Goal: Task Accomplishment & Management: Manage account settings

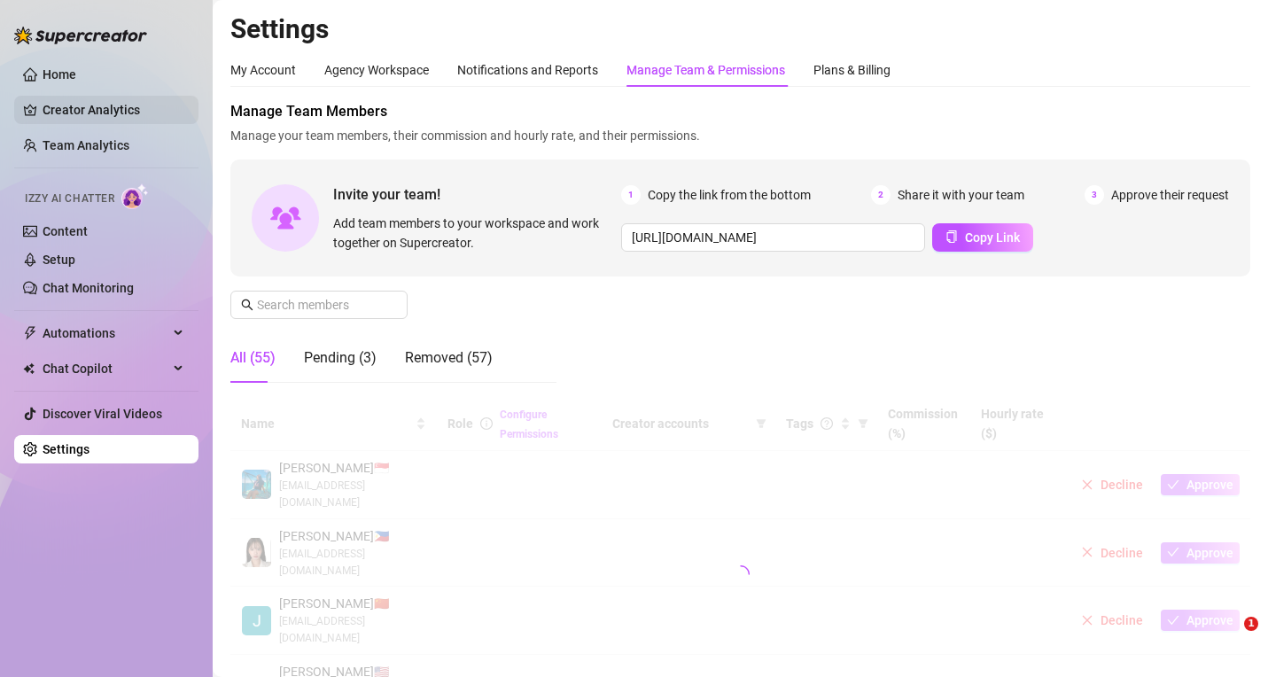
click at [93, 109] on link "Creator Analytics" at bounding box center [114, 110] width 142 height 28
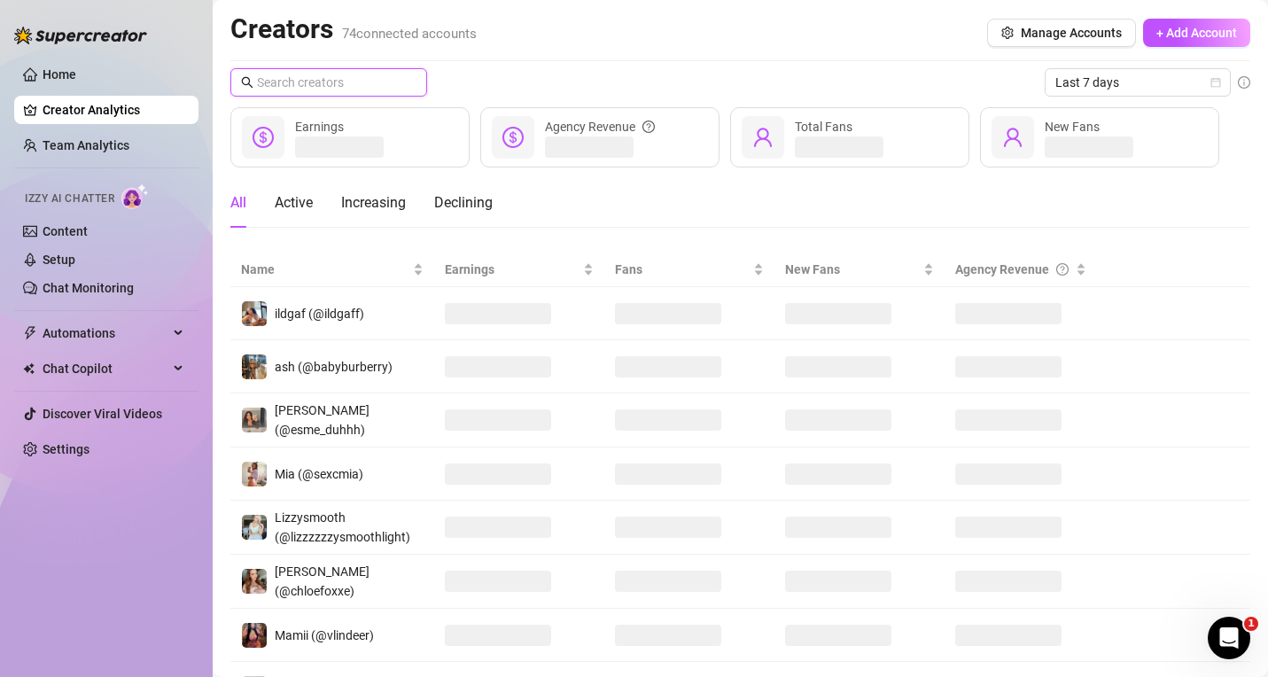
click at [313, 87] on input "text" at bounding box center [329, 82] width 145 height 19
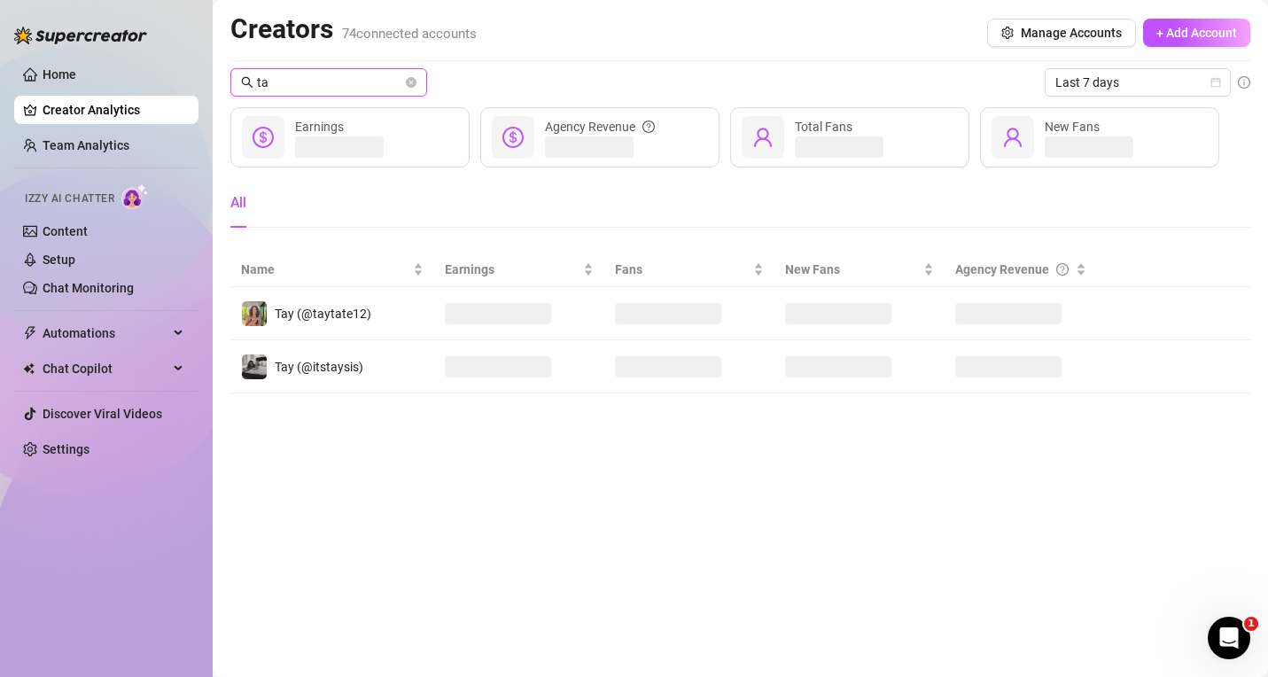
type input "t"
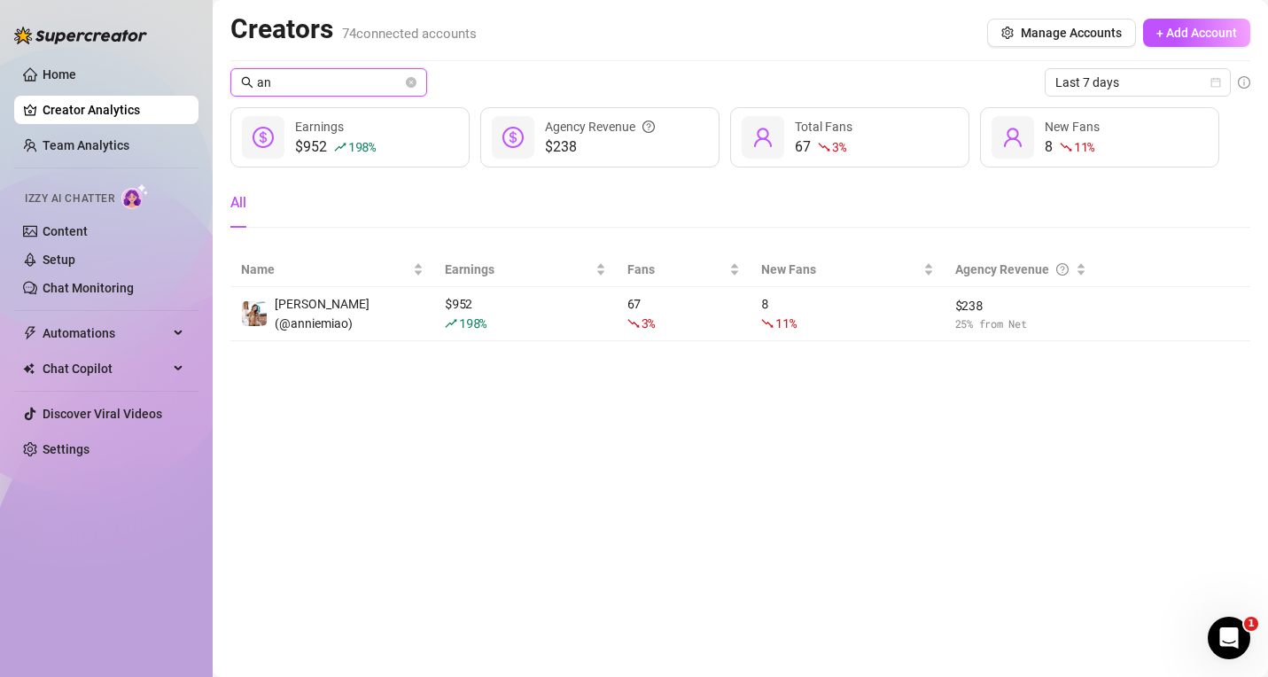
type input "a"
type input "s"
type input "l"
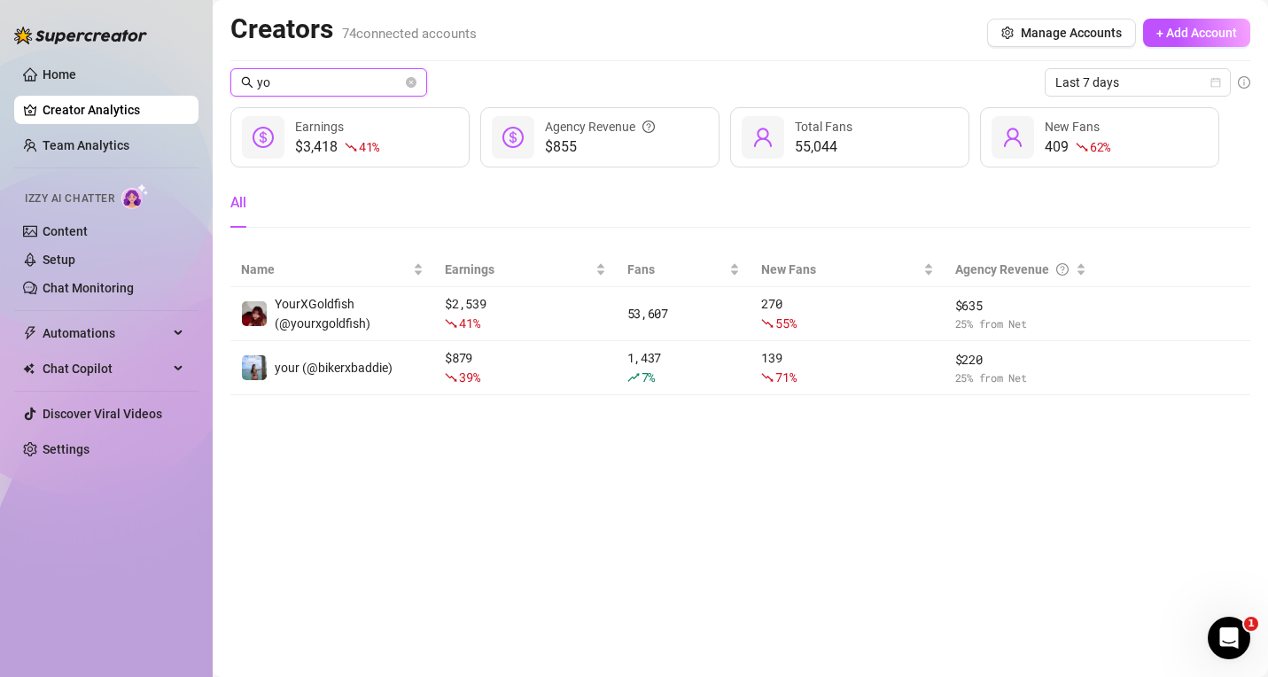
type input "y"
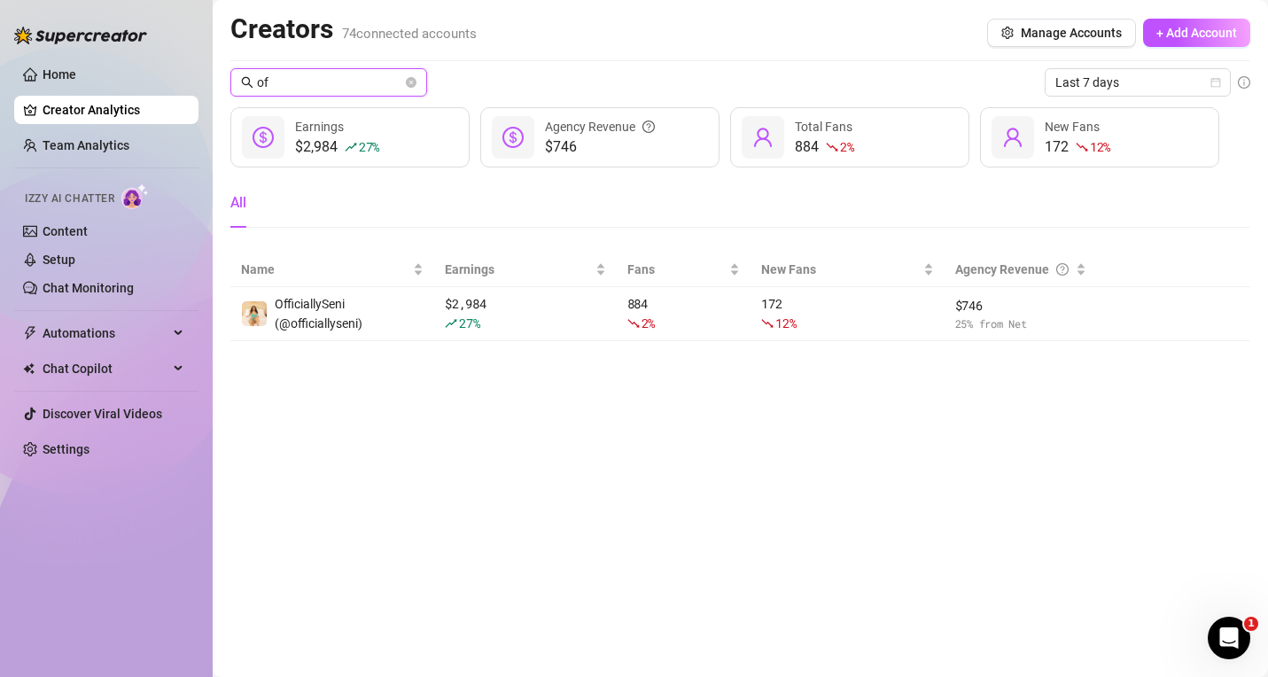
type input "o"
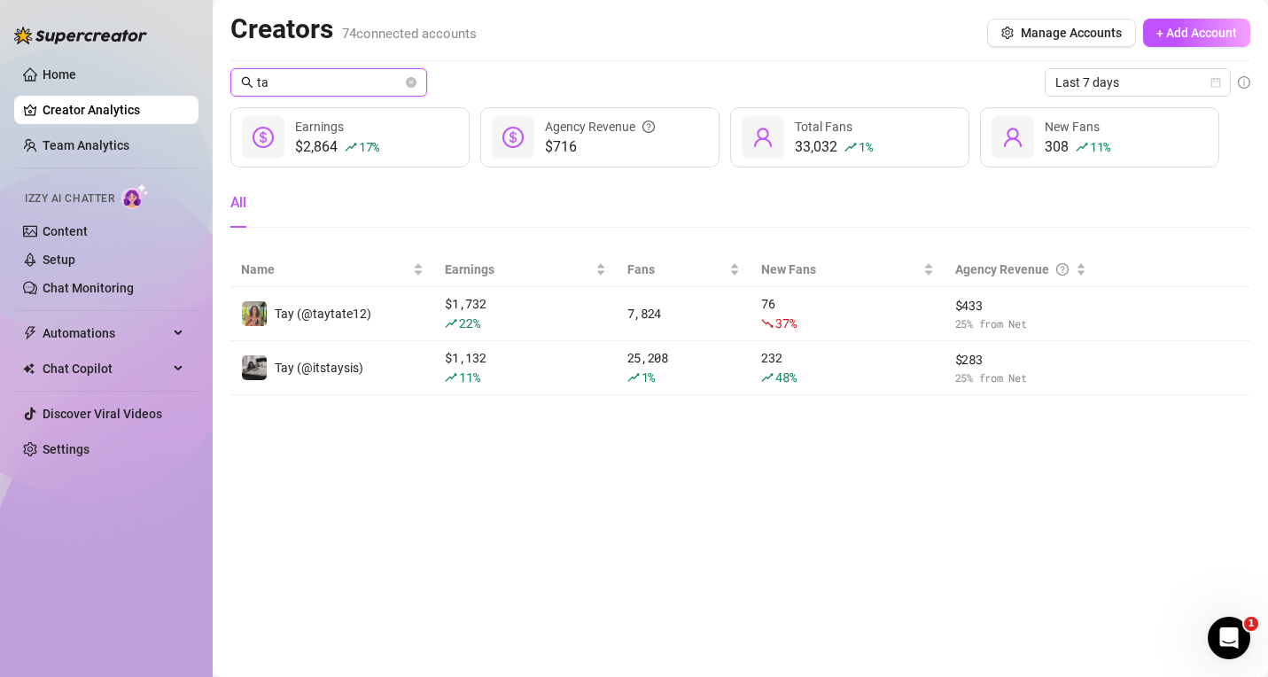
type input "t"
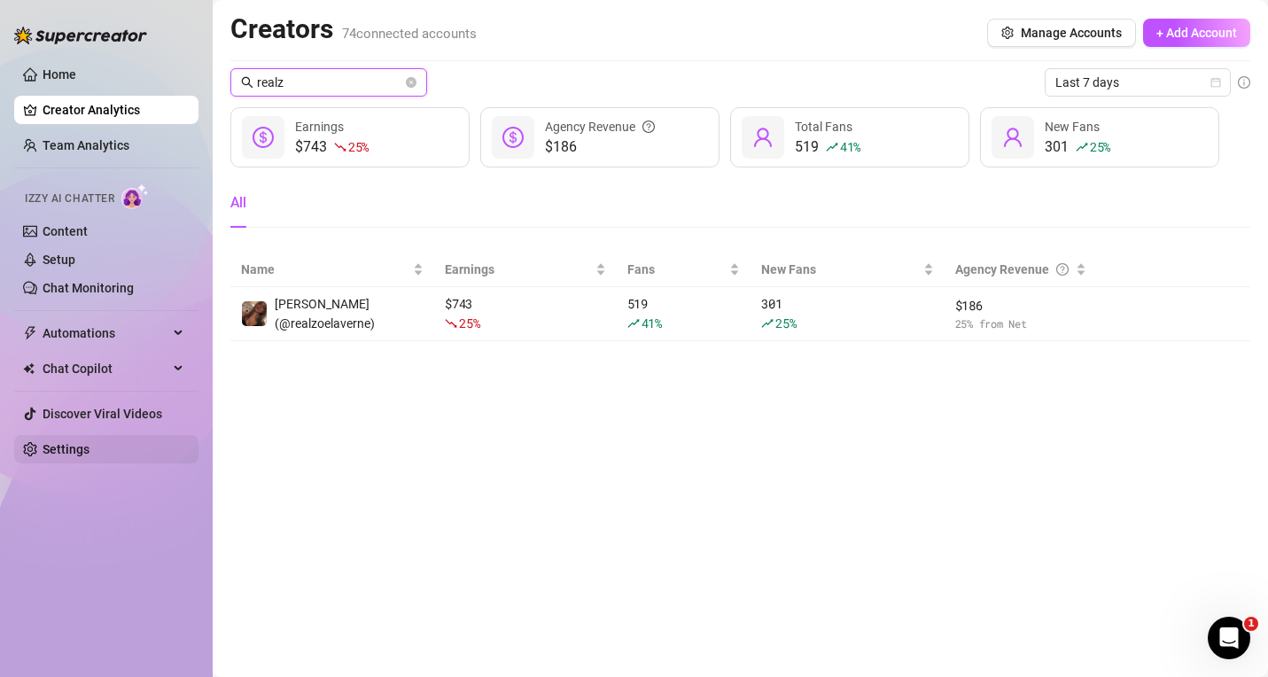
type input "realz"
click at [43, 451] on link "Settings" at bounding box center [66, 449] width 47 height 14
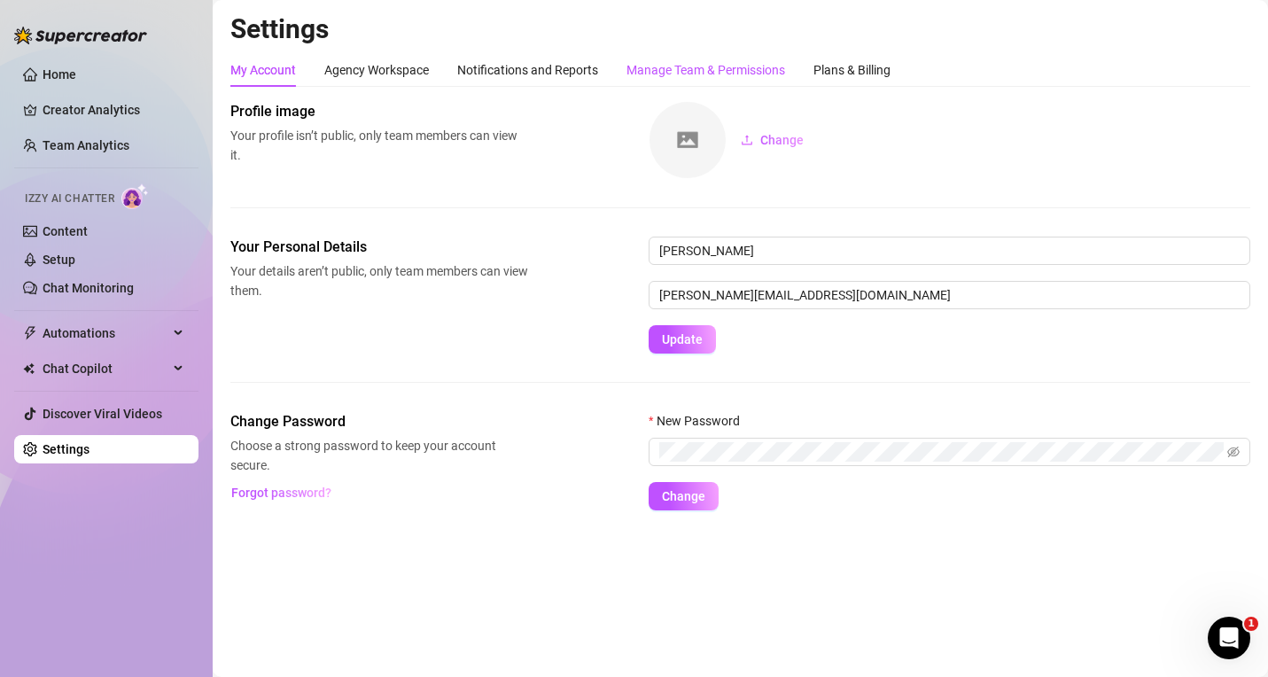
click at [665, 67] on div "Manage Team & Permissions" at bounding box center [705, 69] width 159 height 19
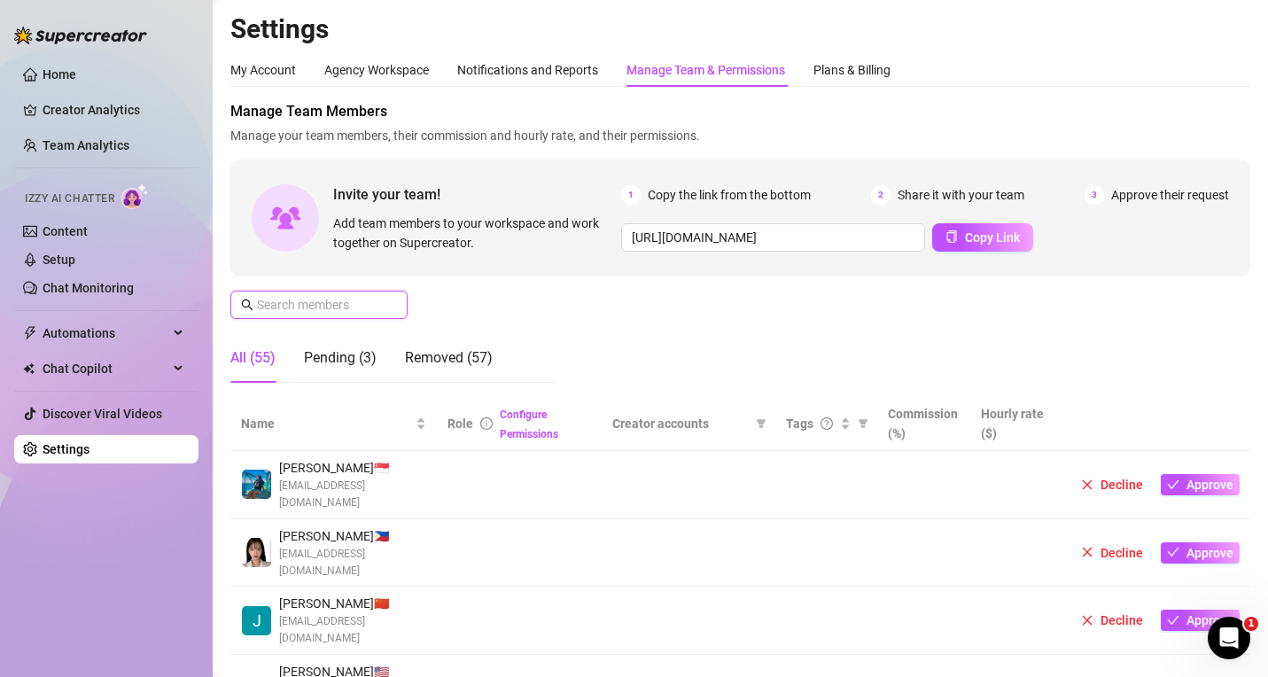
click at [307, 307] on input "text" at bounding box center [320, 304] width 126 height 19
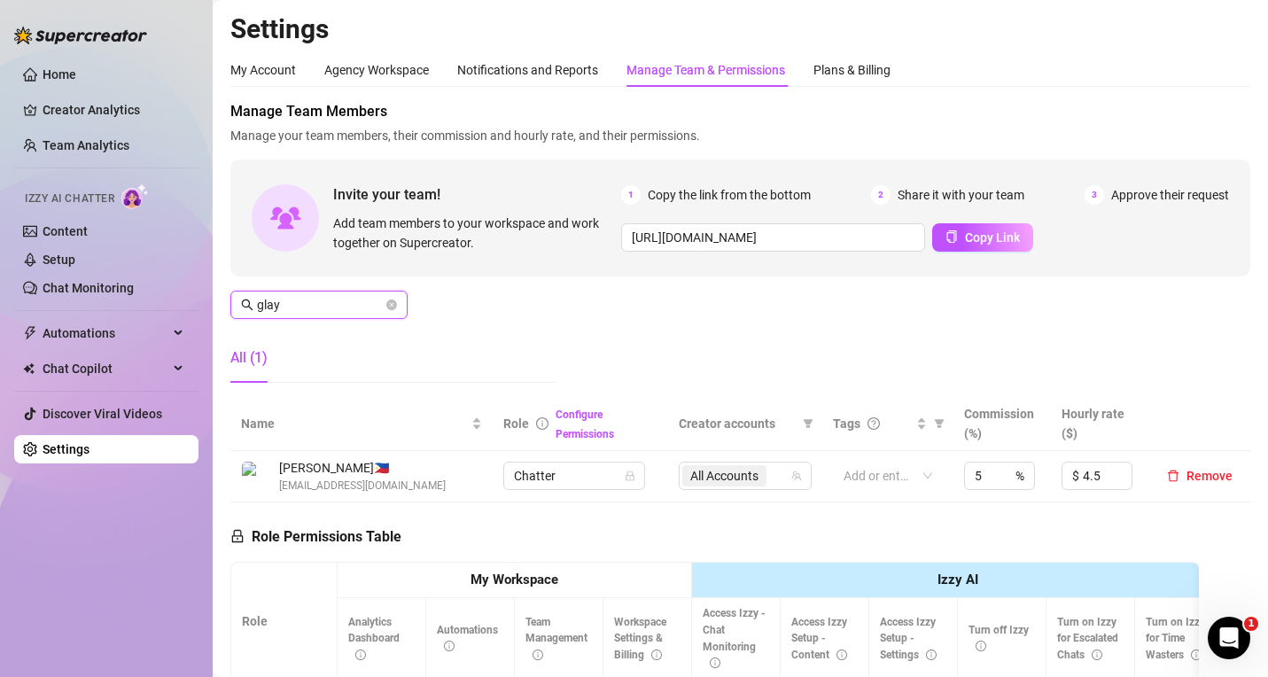
drag, startPoint x: 298, startPoint y: 306, endPoint x: 214, endPoint y: 281, distance: 87.8
click at [212, 285] on div "Home Creator Analytics Team Analytics Izzy AI Chatter Content Setup Chat Monito…" at bounding box center [634, 338] width 1268 height 677
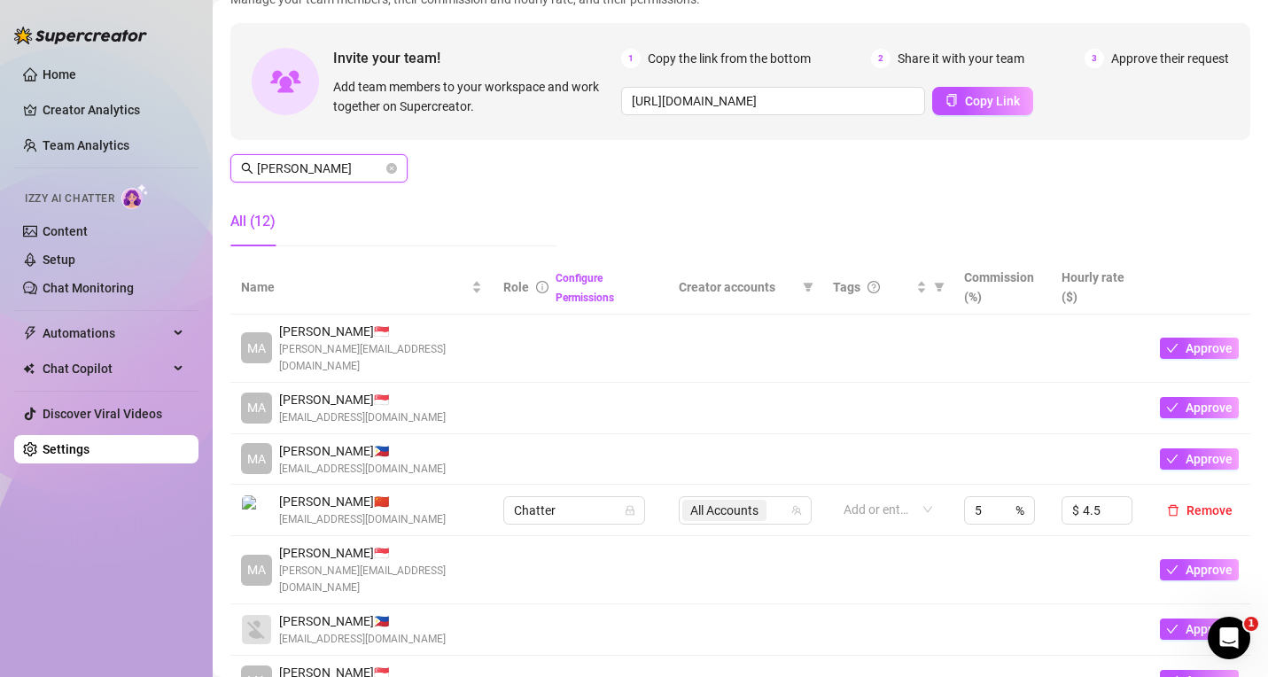
scroll to position [177, 0]
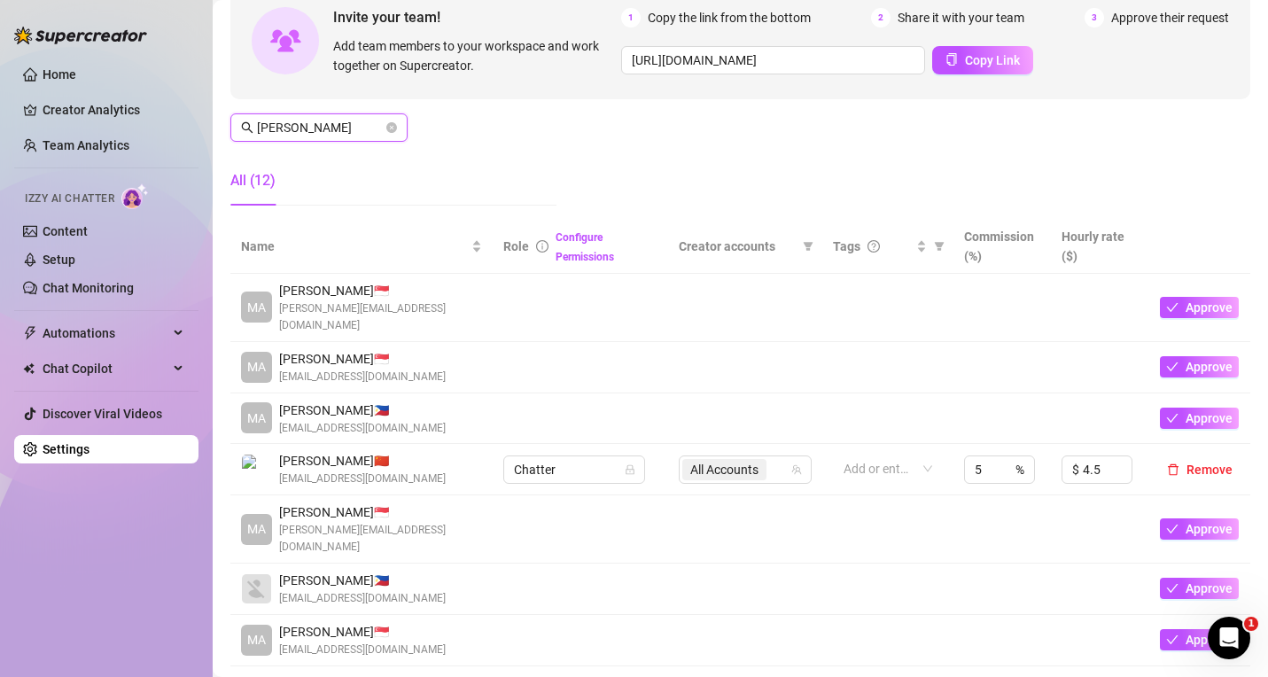
drag, startPoint x: 307, startPoint y: 119, endPoint x: 174, endPoint y: 89, distance: 137.0
click at [174, 89] on div "Home Creator Analytics Team Analytics Izzy AI Chatter Content Setup Chat Monito…" at bounding box center [634, 338] width 1268 height 677
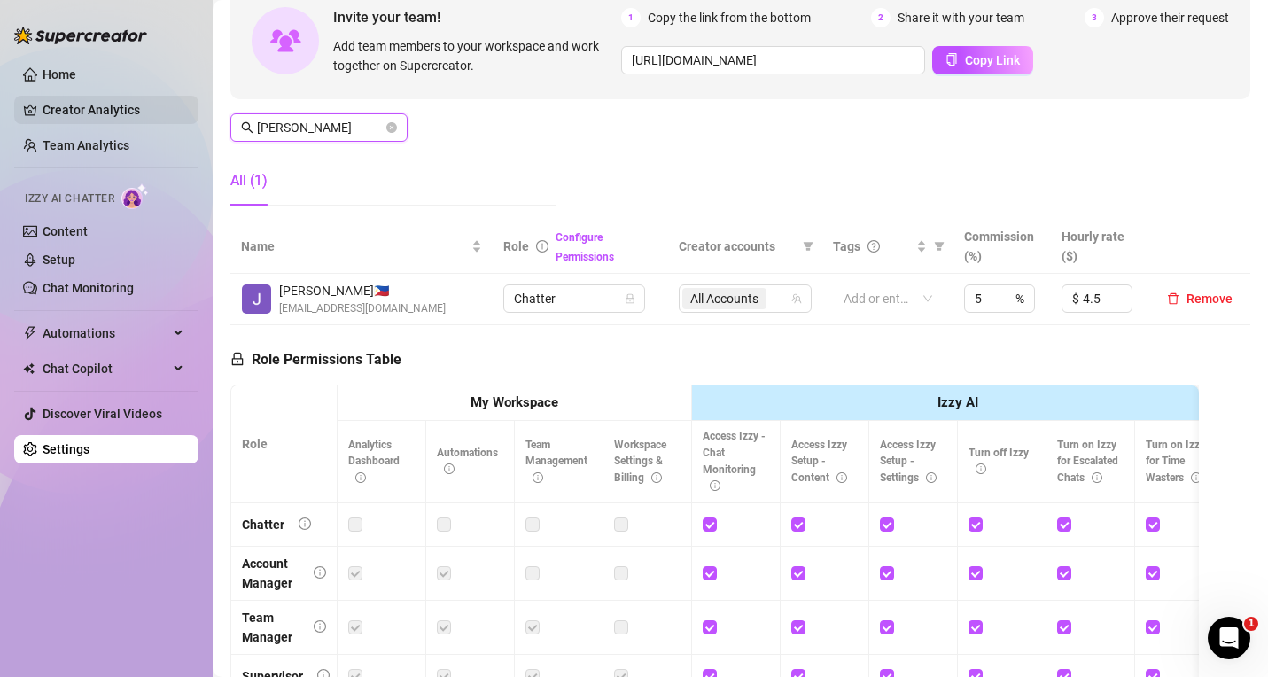
drag, startPoint x: 347, startPoint y: 128, endPoint x: 163, endPoint y: 120, distance: 184.5
click at [177, 128] on div "Home Creator Analytics Team Analytics Izzy AI Chatter Content Setup Chat Monito…" at bounding box center [634, 338] width 1268 height 677
drag, startPoint x: 292, startPoint y: 125, endPoint x: 206, endPoint y: 124, distance: 86.0
click at [206, 125] on div "Home Creator Analytics Team Analytics Izzy AI Chatter Content Setup Chat Monito…" at bounding box center [634, 338] width 1268 height 677
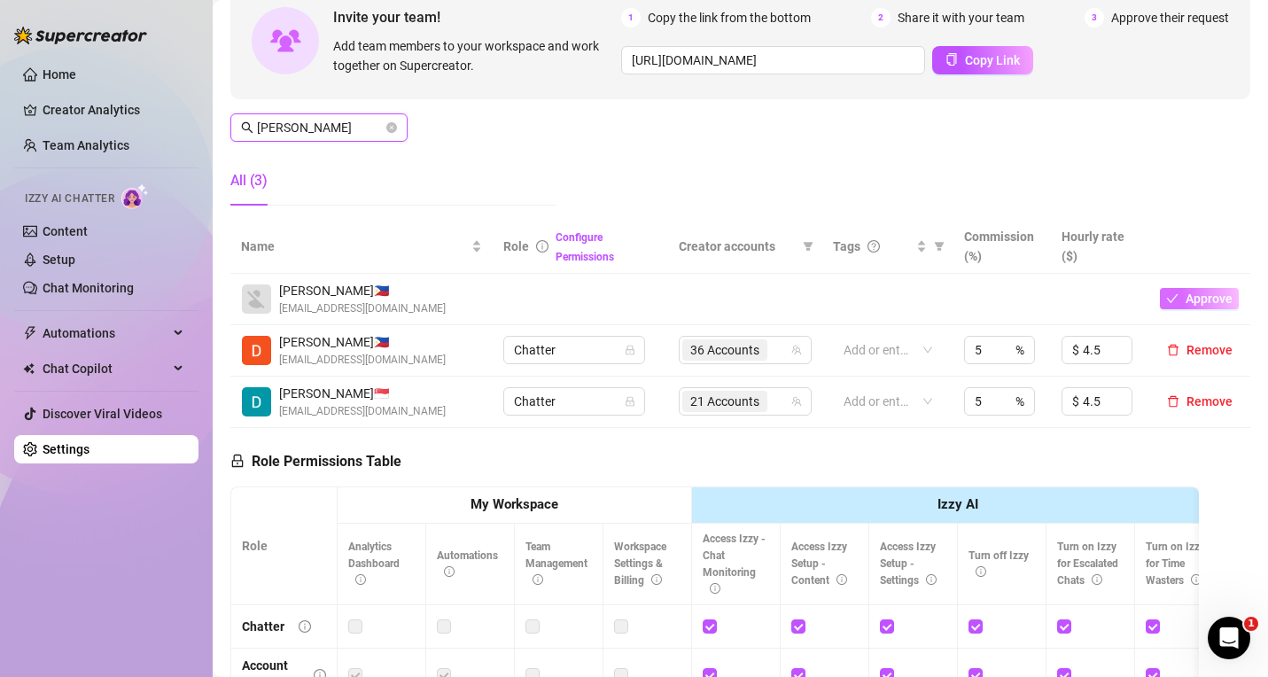
type input "[PERSON_NAME]"
click at [1186, 294] on span "Approve" at bounding box center [1209, 299] width 47 height 14
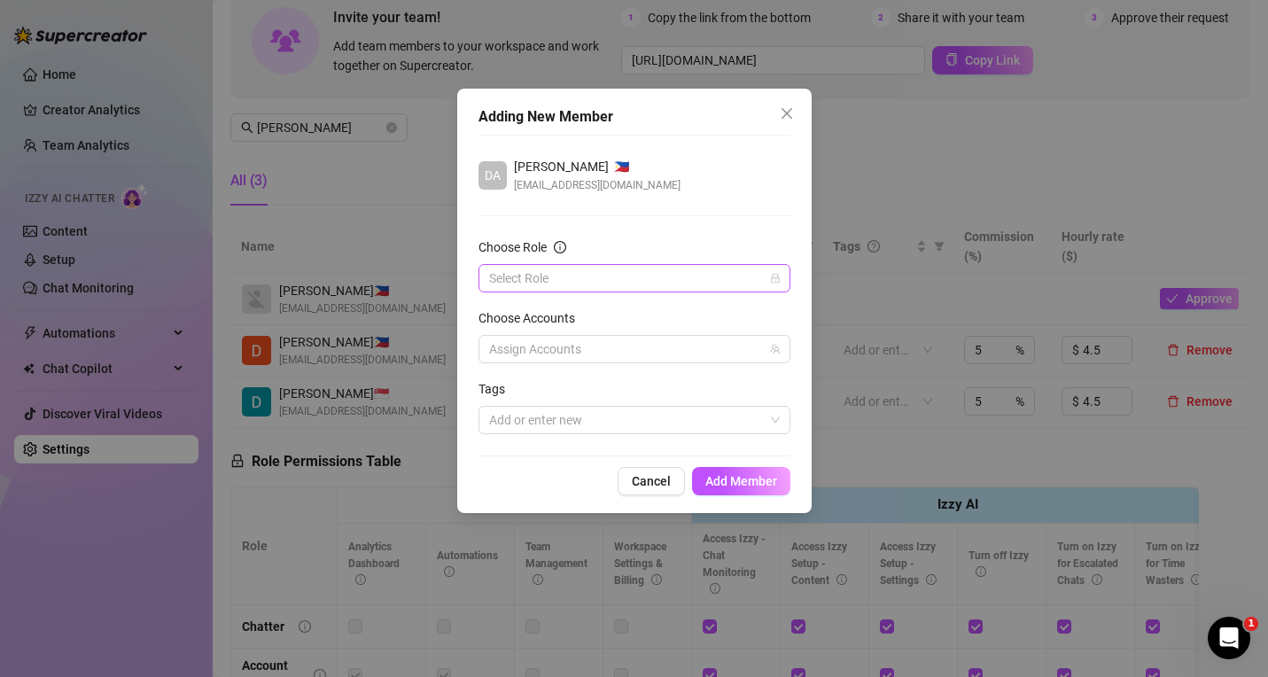
click at [589, 286] on input "Choose Role" at bounding box center [626, 278] width 275 height 27
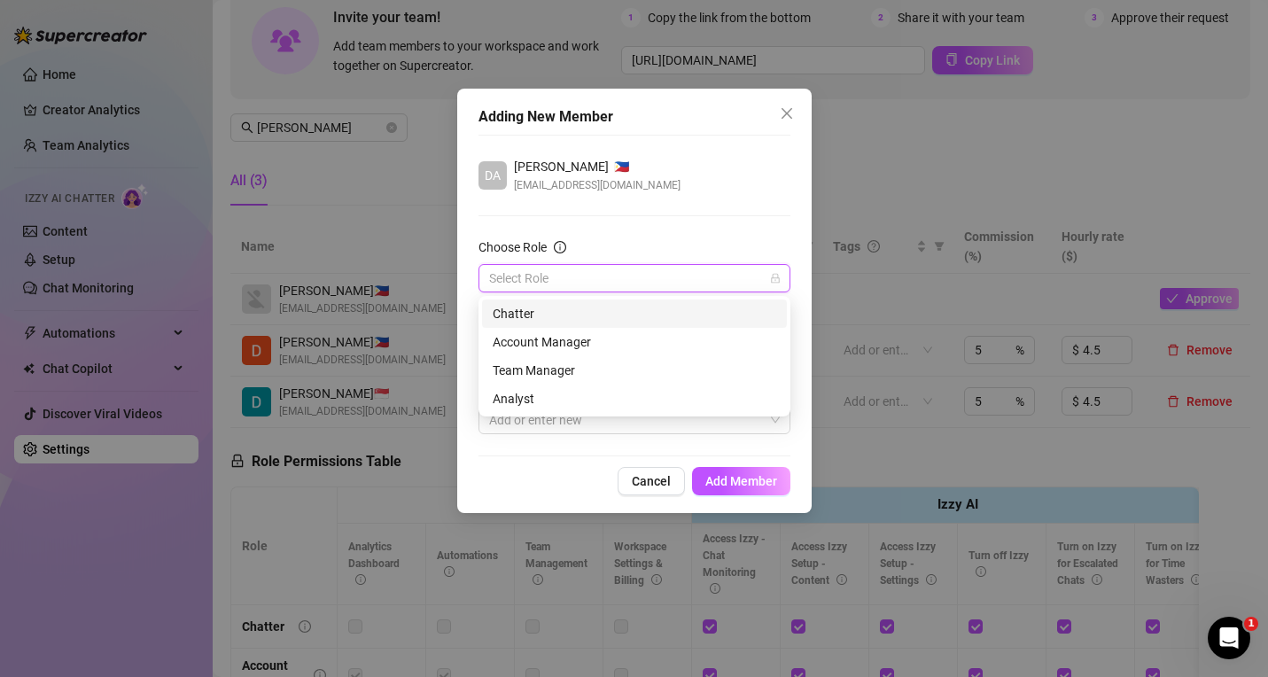
click at [544, 308] on div "Chatter" at bounding box center [635, 313] width 284 height 19
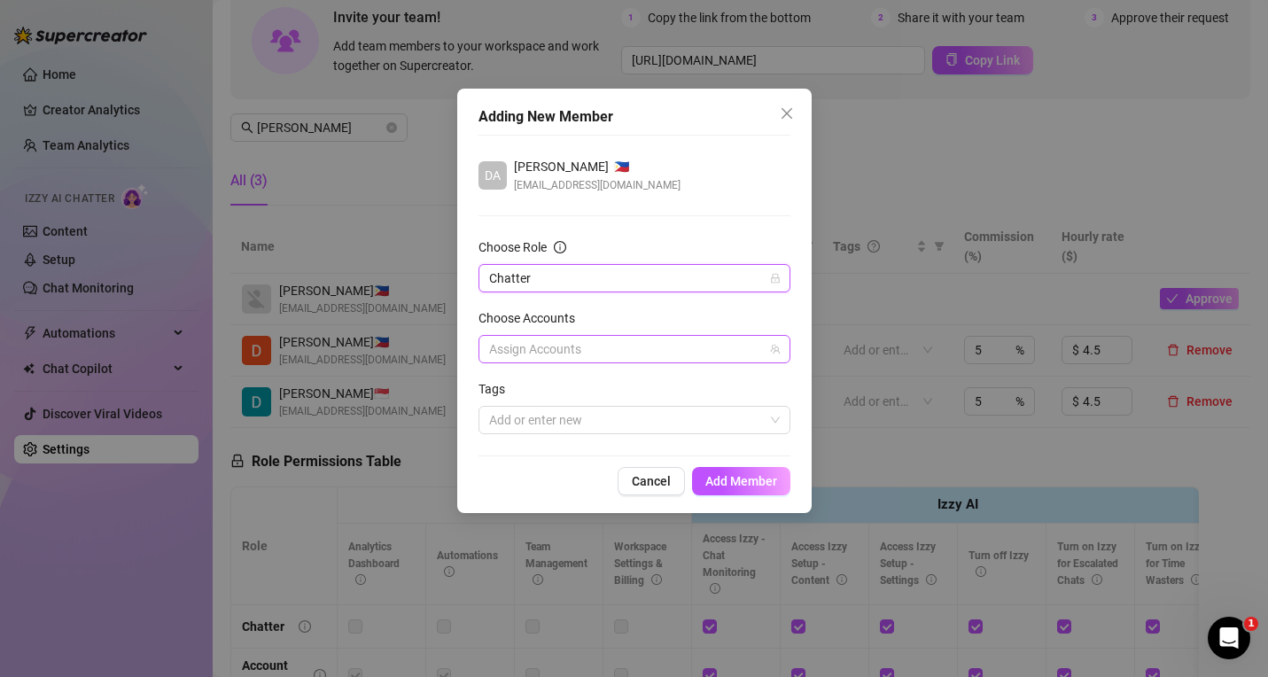
click at [558, 345] on div at bounding box center [625, 349] width 286 height 25
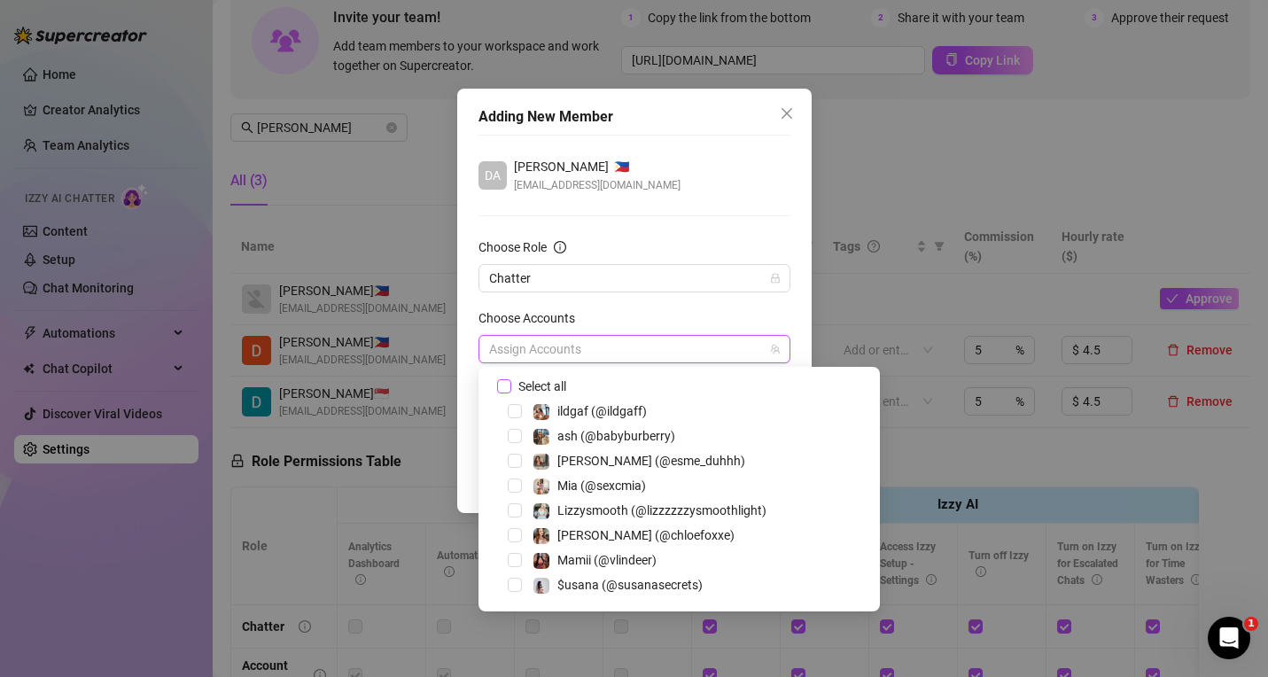
click at [544, 388] on span "Select all" at bounding box center [542, 386] width 62 height 19
click at [510, 388] on input "Select all" at bounding box center [503, 385] width 12 height 12
checkbox input "true"
click at [707, 323] on div "Choose Accounts" at bounding box center [635, 321] width 312 height 27
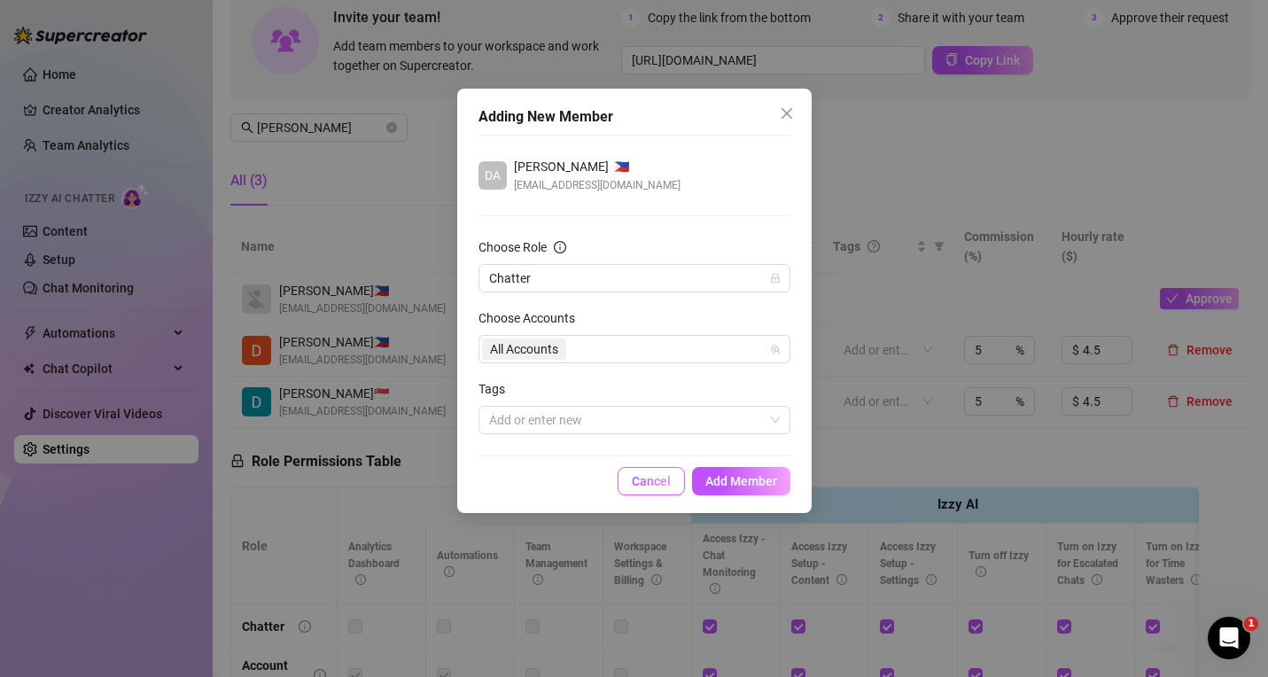
click at [655, 476] on span "Cancel" at bounding box center [651, 481] width 39 height 14
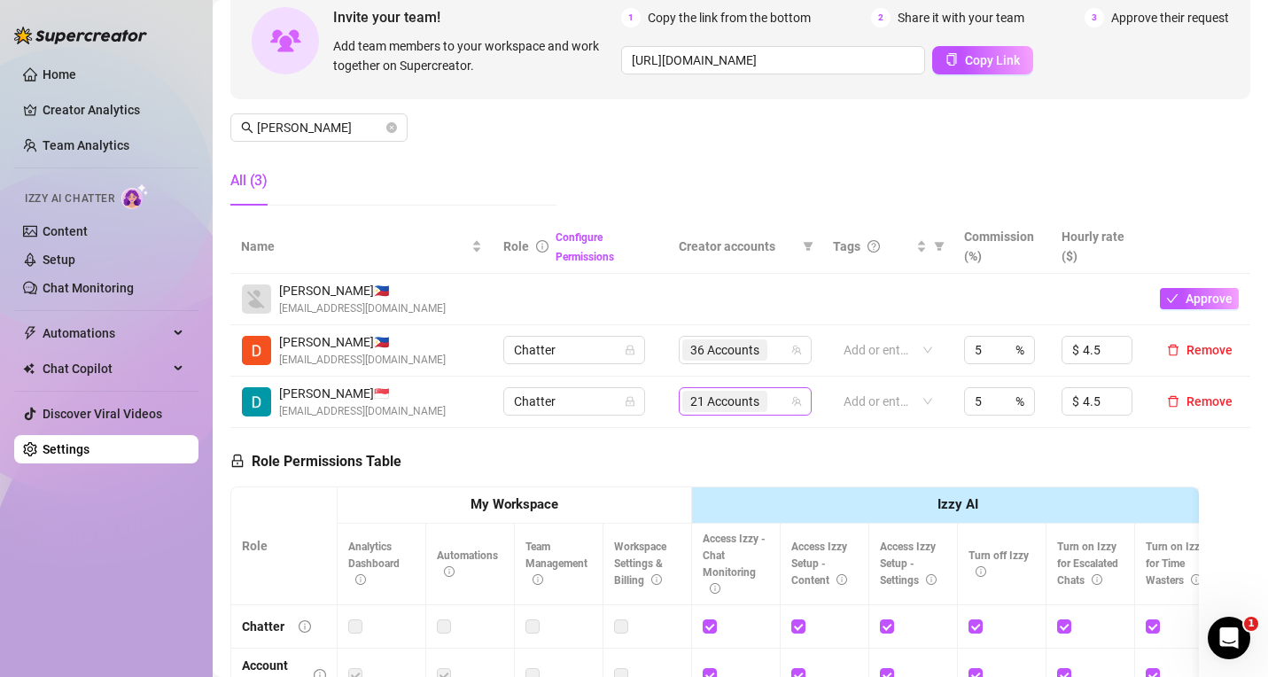
click at [792, 404] on icon "team" at bounding box center [797, 402] width 10 height 10
click at [737, 408] on span "21 Accounts" at bounding box center [724, 401] width 69 height 19
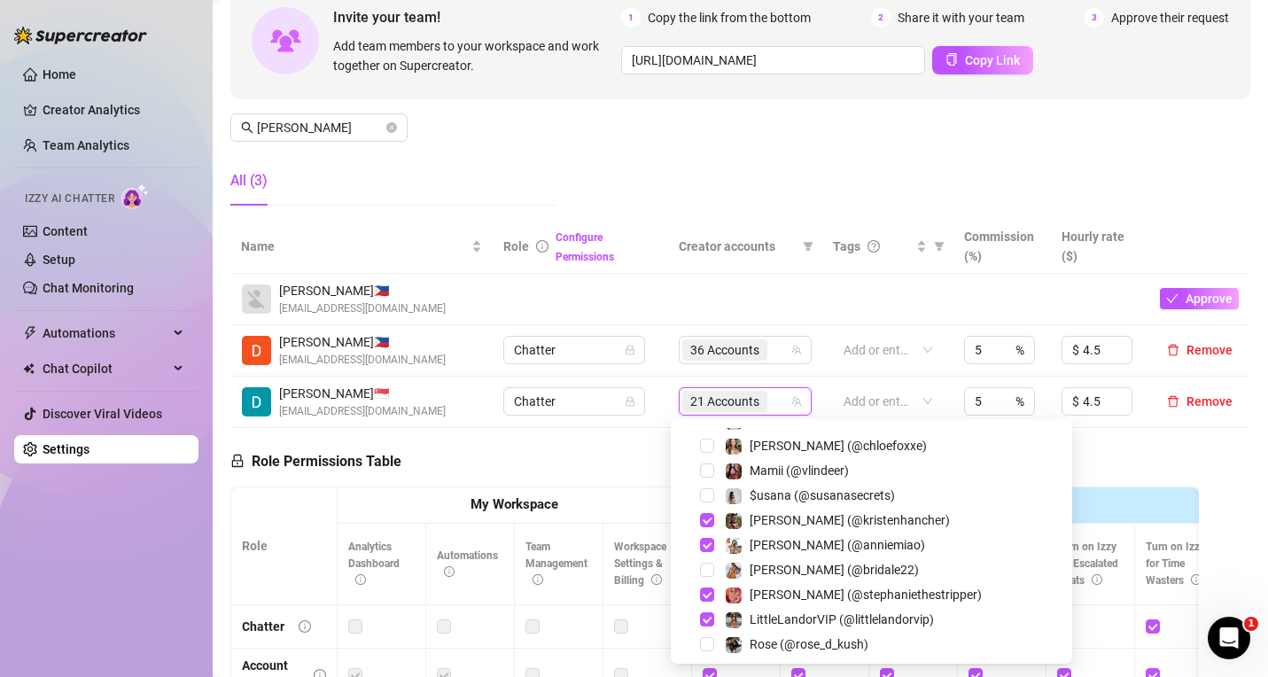
scroll to position [0, 0]
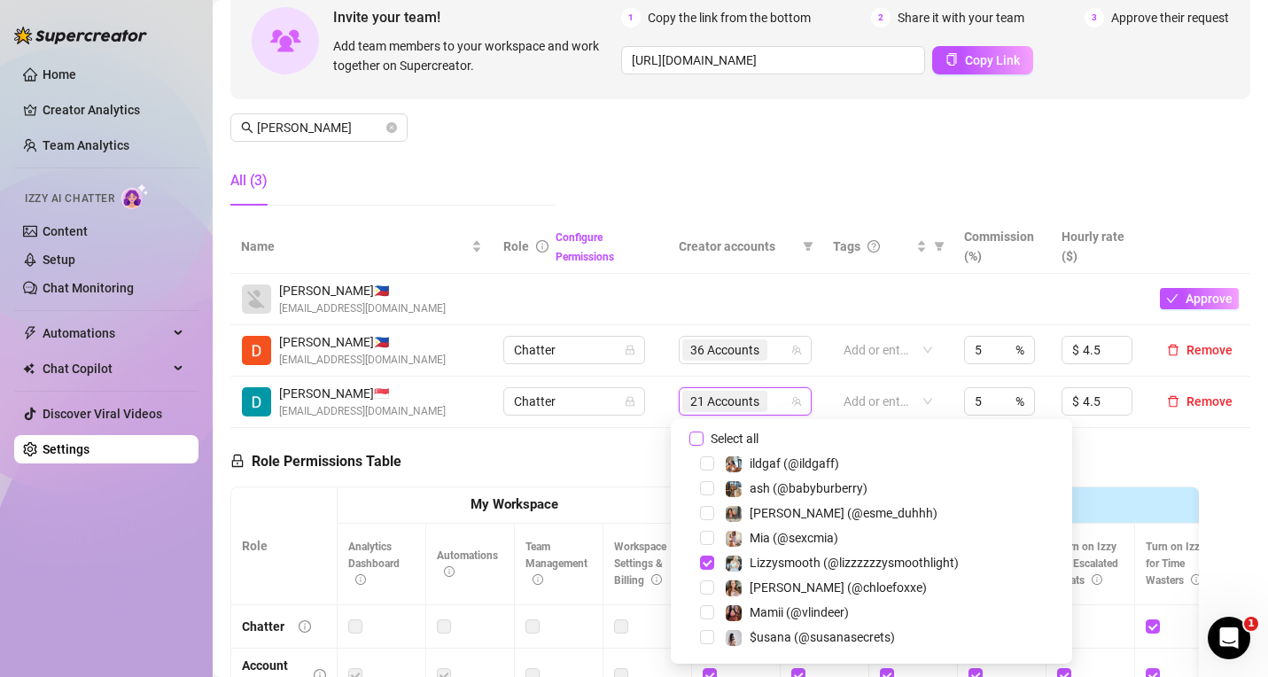
click at [699, 437] on input "Select all" at bounding box center [696, 439] width 14 height 14
checkbox input "true"
click at [773, 298] on td at bounding box center [745, 299] width 154 height 51
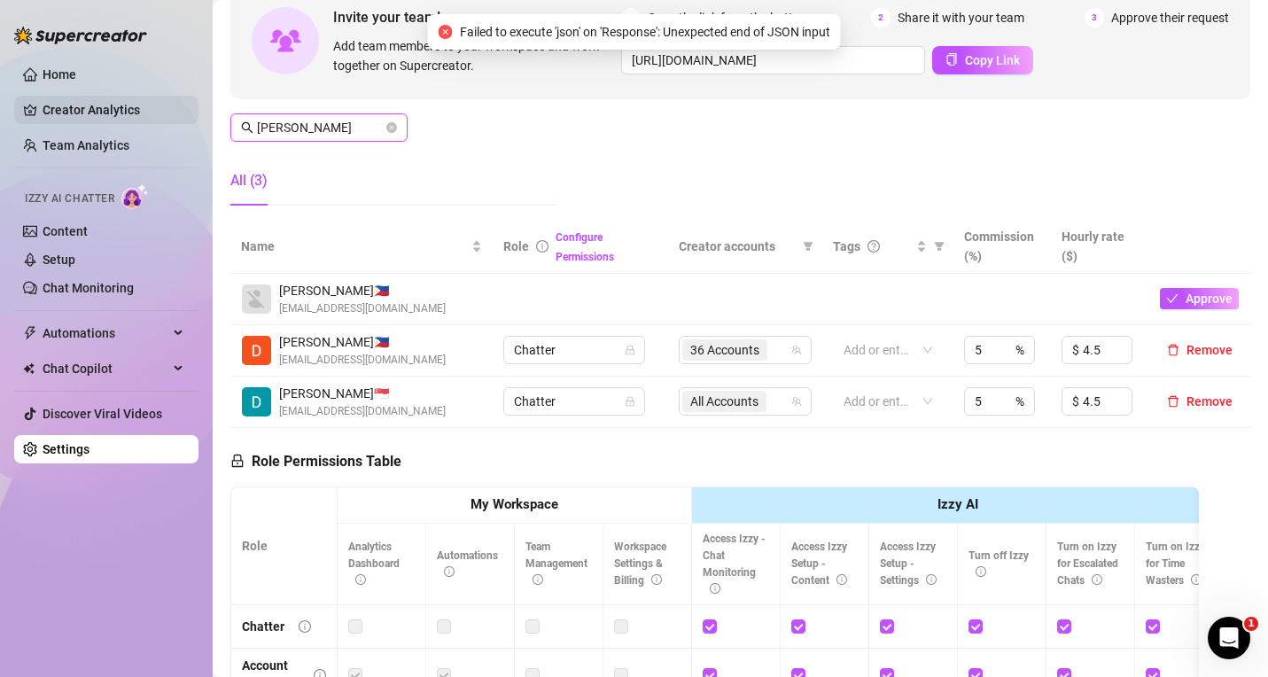
drag, startPoint x: 309, startPoint y: 131, endPoint x: 184, endPoint y: 102, distance: 128.3
click at [184, 102] on div "Home Creator Analytics Team Analytics Izzy AI Chatter Content Setup Chat Monito…" at bounding box center [634, 338] width 1268 height 677
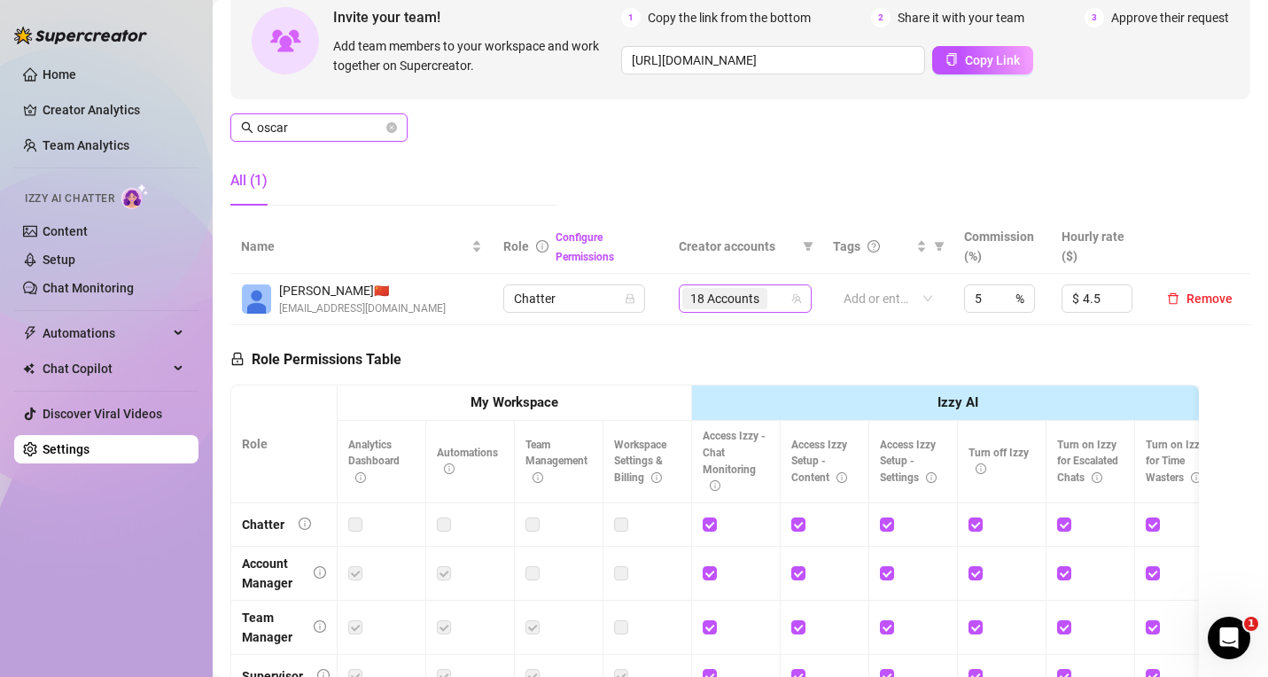
type input "oscar"
click at [771, 296] on input "search" at bounding box center [773, 298] width 4 height 21
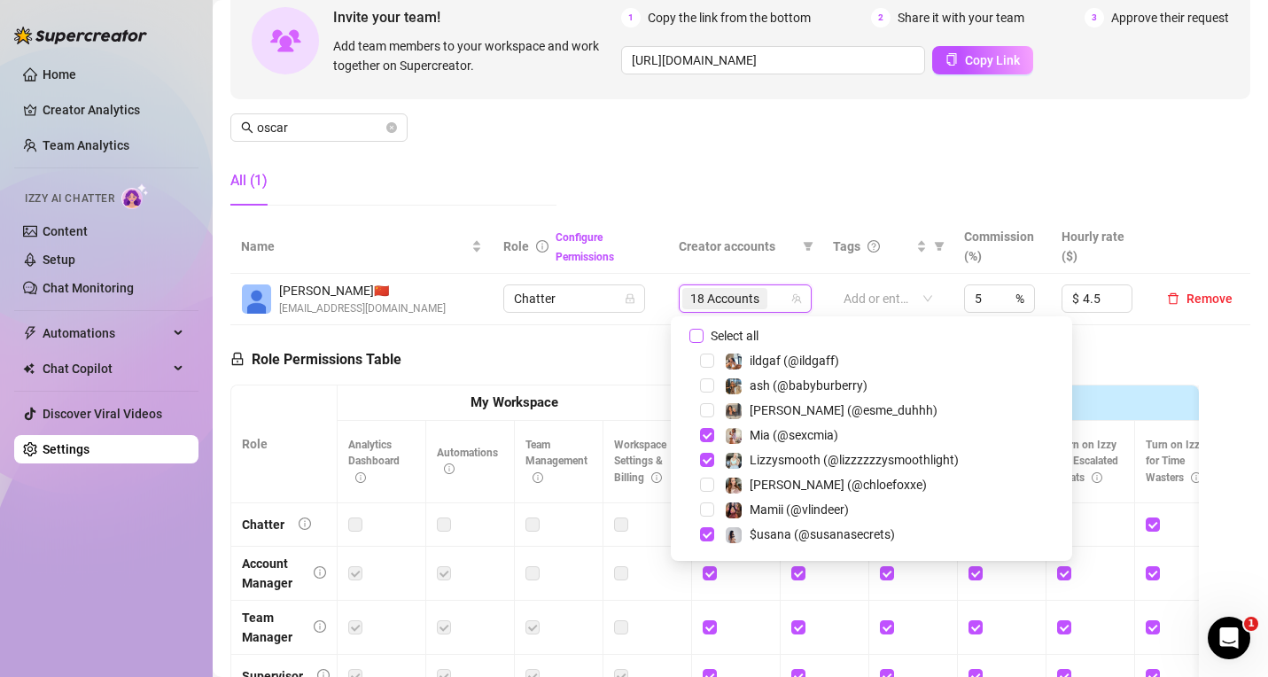
click at [699, 338] on input "Select all" at bounding box center [696, 336] width 14 height 14
checkbox input "true"
click at [661, 218] on div "Manage Team Members Manage your team members, their commission and hourly rate,…" at bounding box center [740, 72] width 1020 height 296
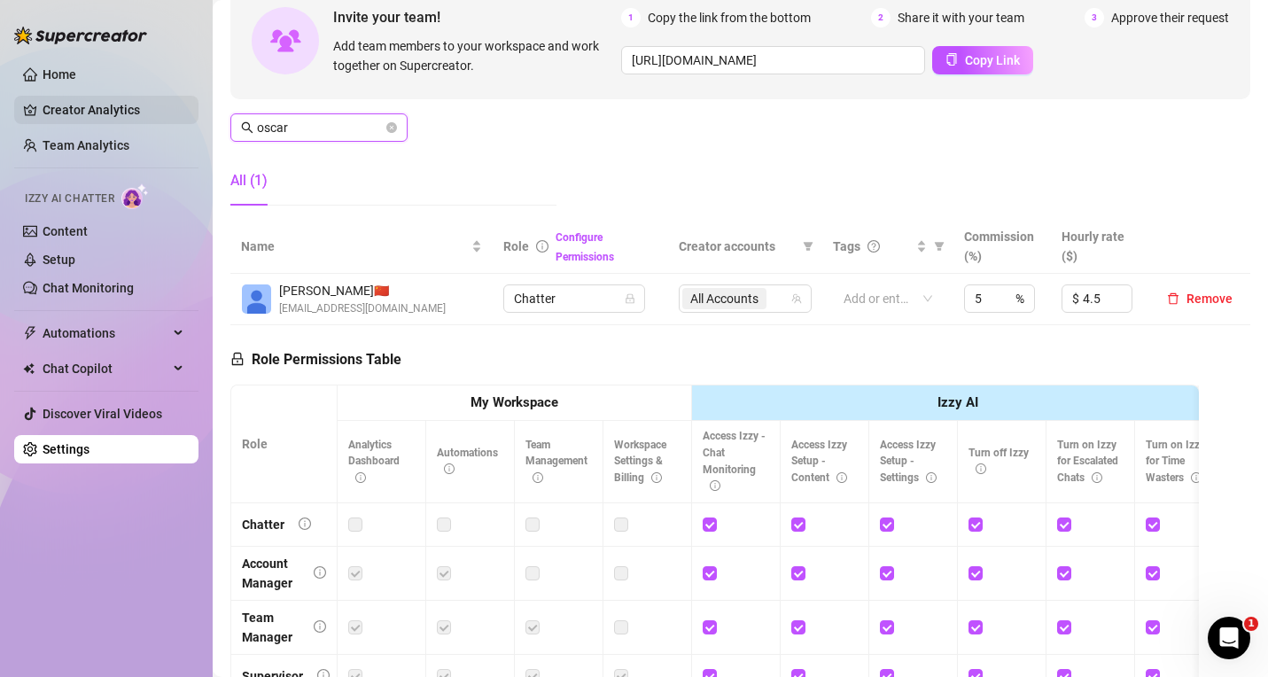
drag, startPoint x: 303, startPoint y: 125, endPoint x: 195, endPoint y: 113, distance: 108.8
click at [214, 127] on main "Settings My Account Agency Workspace Notifications and Reports Manage Team & Pe…" at bounding box center [740, 363] width 1055 height 1080
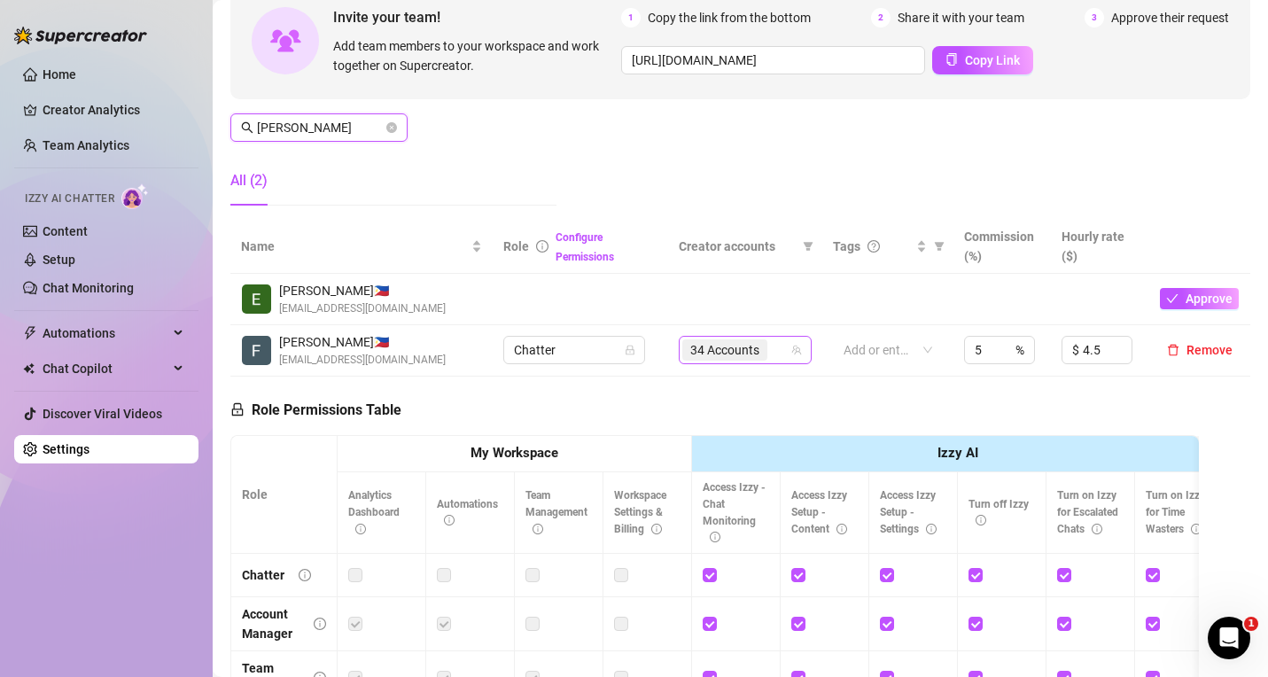
click at [791, 354] on icon "team" at bounding box center [796, 350] width 11 height 11
click at [759, 356] on span "34 Accounts" at bounding box center [724, 349] width 85 height 21
type input "[PERSON_NAME]"
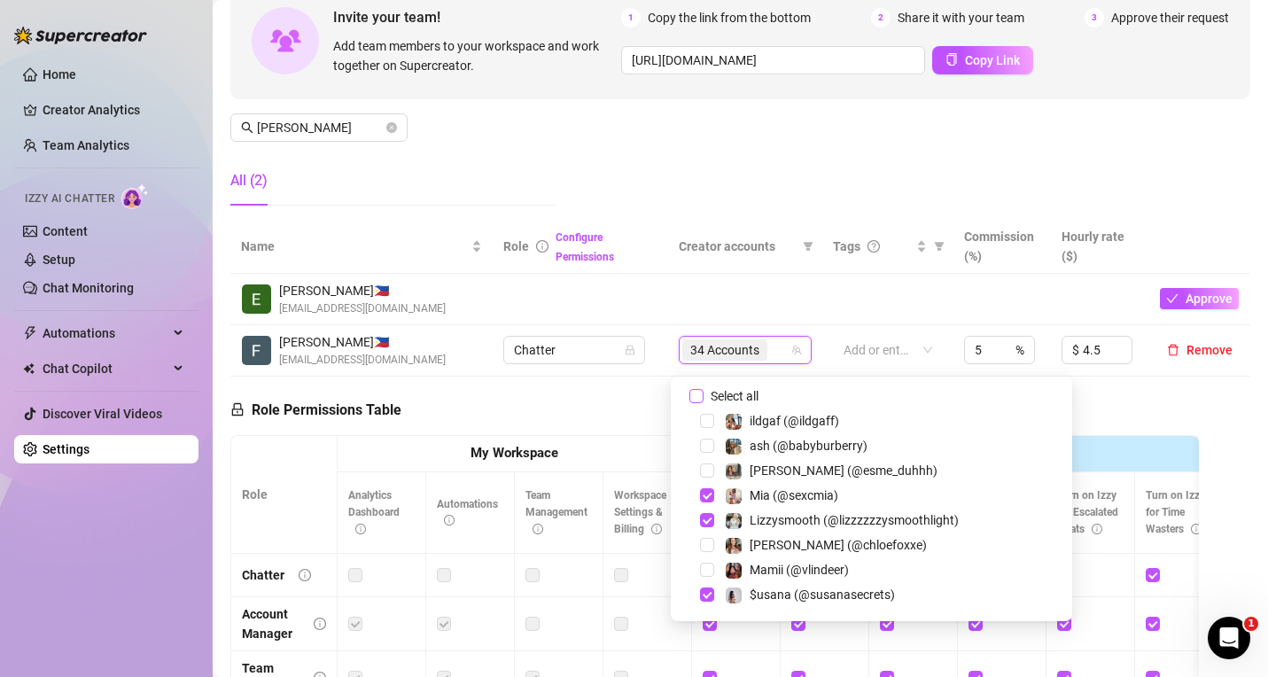
click at [710, 395] on span "Select all" at bounding box center [735, 395] width 62 height 19
click at [704, 395] on input "Select all" at bounding box center [696, 396] width 14 height 14
checkbox input "true"
click at [772, 309] on td at bounding box center [745, 299] width 154 height 51
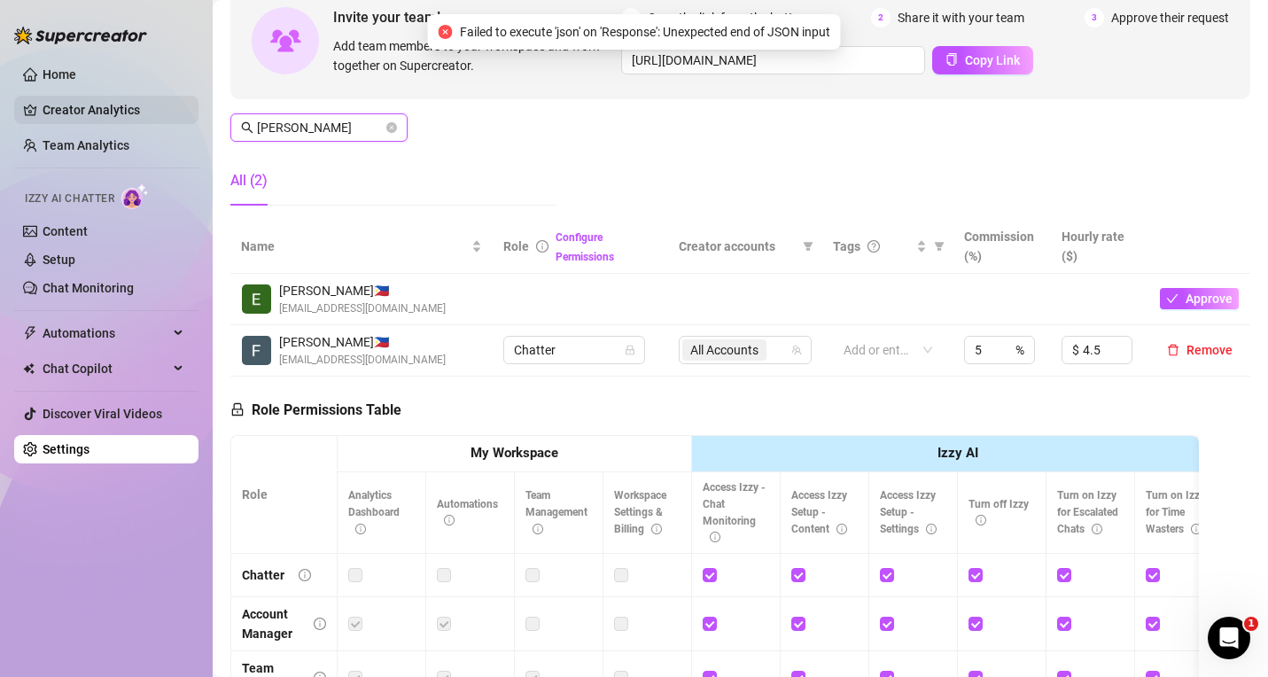
drag, startPoint x: 298, startPoint y: 125, endPoint x: 167, endPoint y: 110, distance: 132.0
click at [170, 113] on div "Home Creator Analytics Team Analytics Izzy AI Chatter Content Setup Chat Monito…" at bounding box center [634, 338] width 1268 height 677
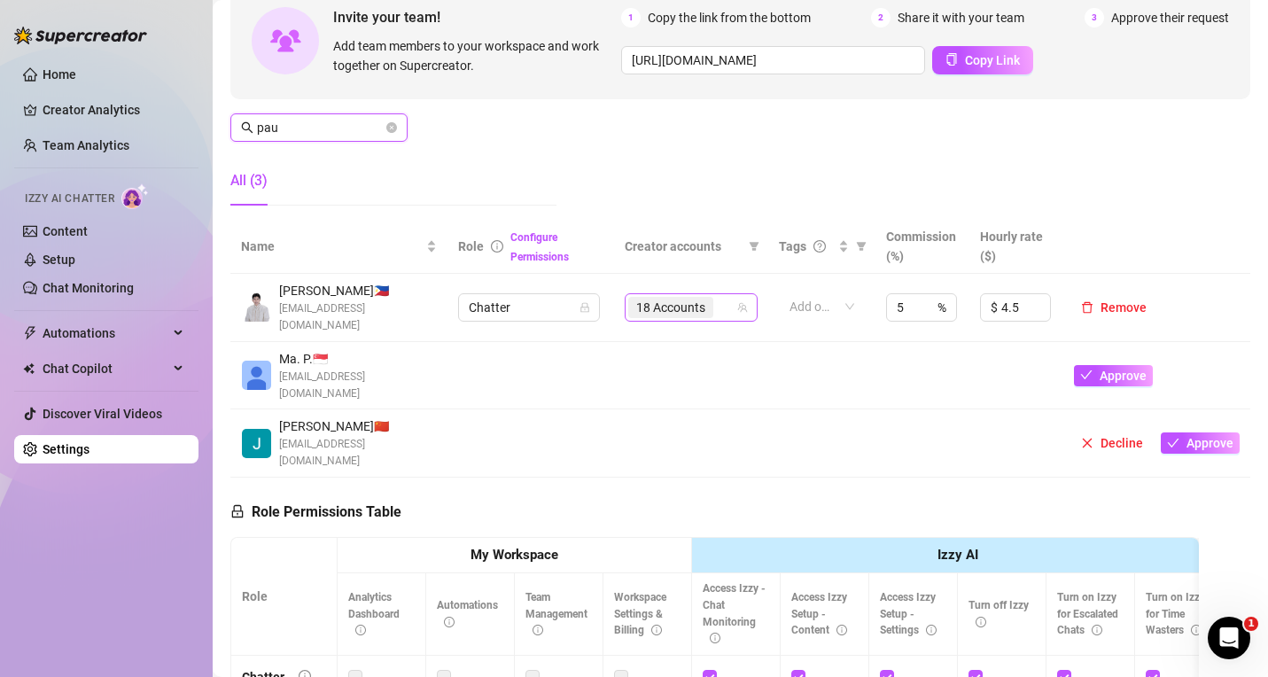
click at [713, 305] on div "18 Accounts" at bounding box center [681, 307] width 107 height 25
type input "pau"
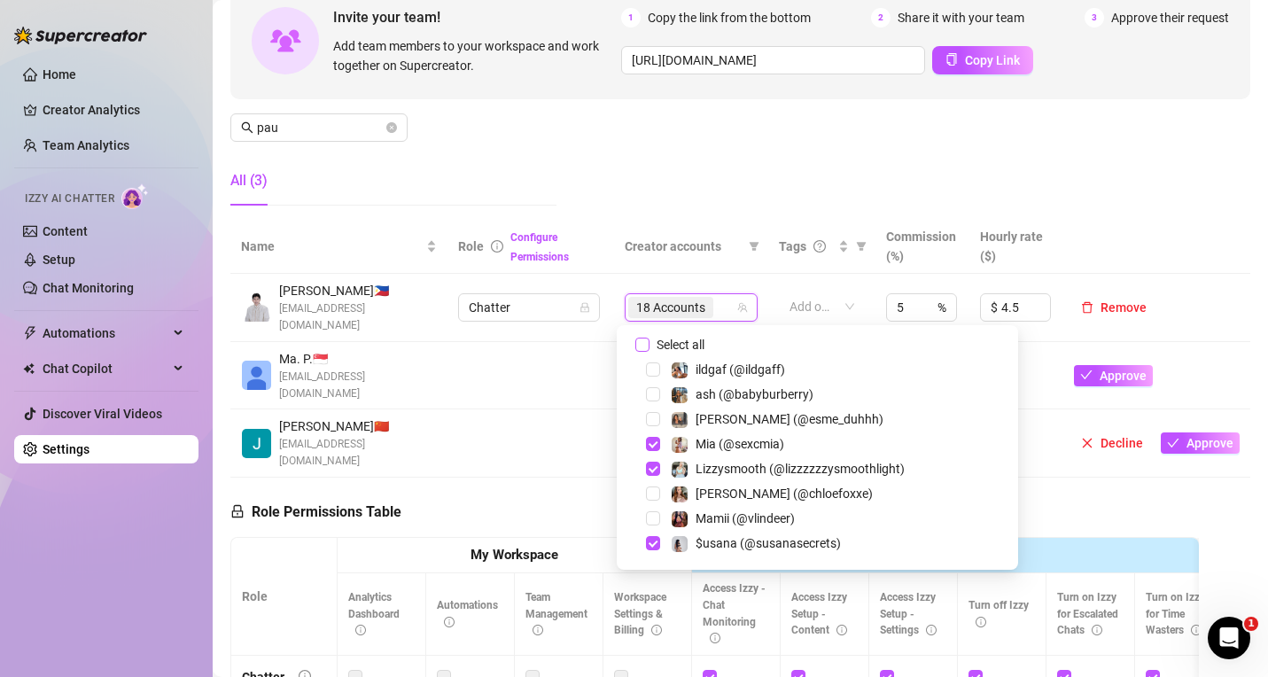
click at [642, 343] on input "Select all" at bounding box center [642, 345] width 14 height 14
checkbox input "true"
click at [677, 198] on div "Manage Team Members Manage your team members, their commission and hourly rate,…" at bounding box center [740, 72] width 1020 height 296
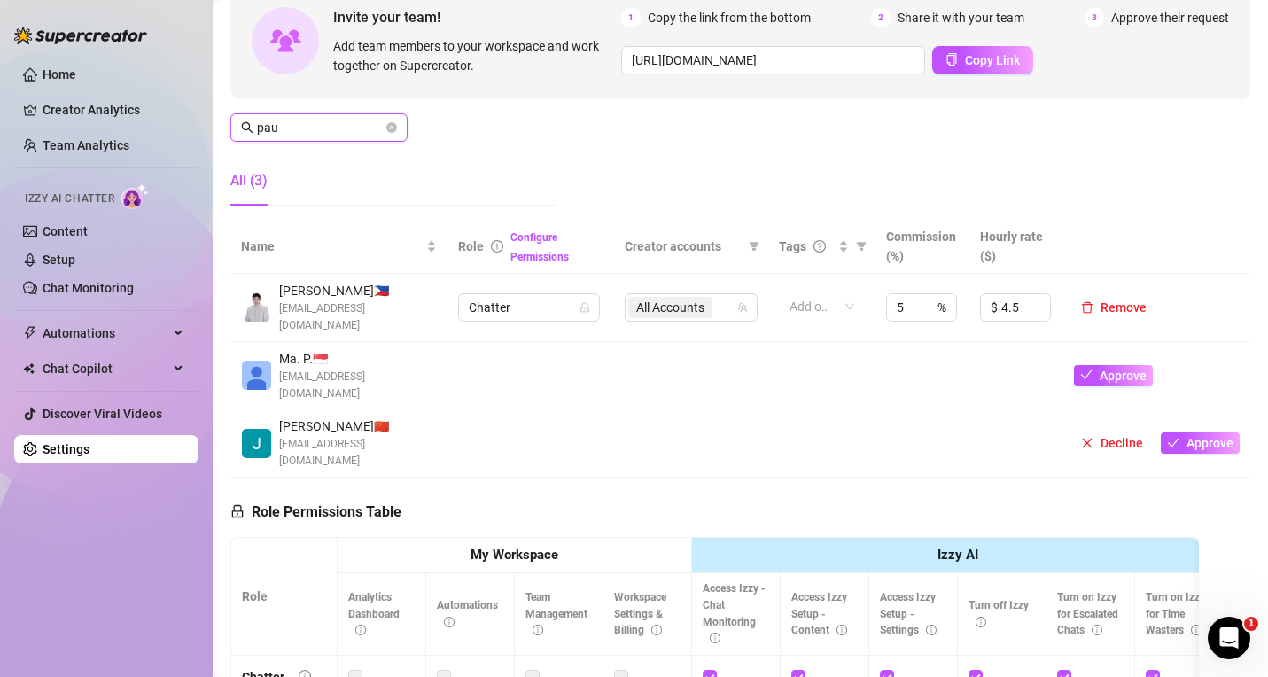
drag, startPoint x: 268, startPoint y: 130, endPoint x: 199, endPoint y: 130, distance: 68.2
click at [199, 130] on div "Home Creator Analytics Team Analytics Izzy AI Chatter Content Setup Chat Monito…" at bounding box center [634, 338] width 1268 height 677
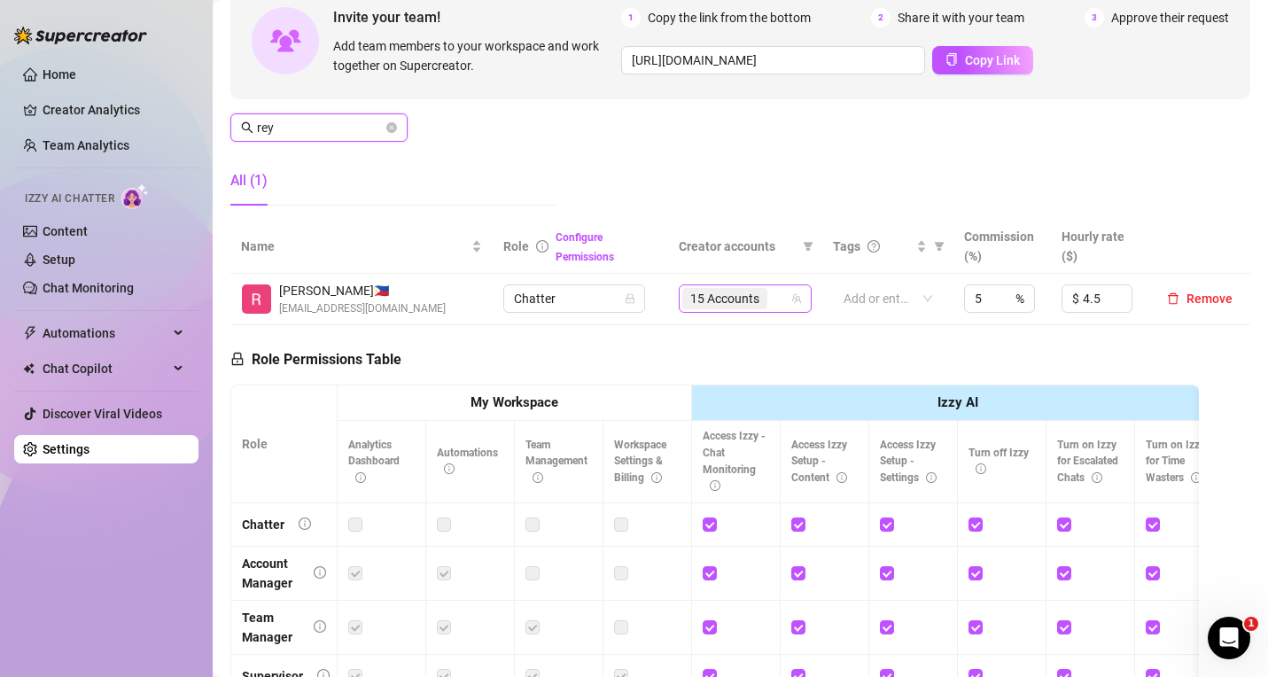
click at [775, 295] on div "15 Accounts" at bounding box center [735, 298] width 107 height 25
type input "rey"
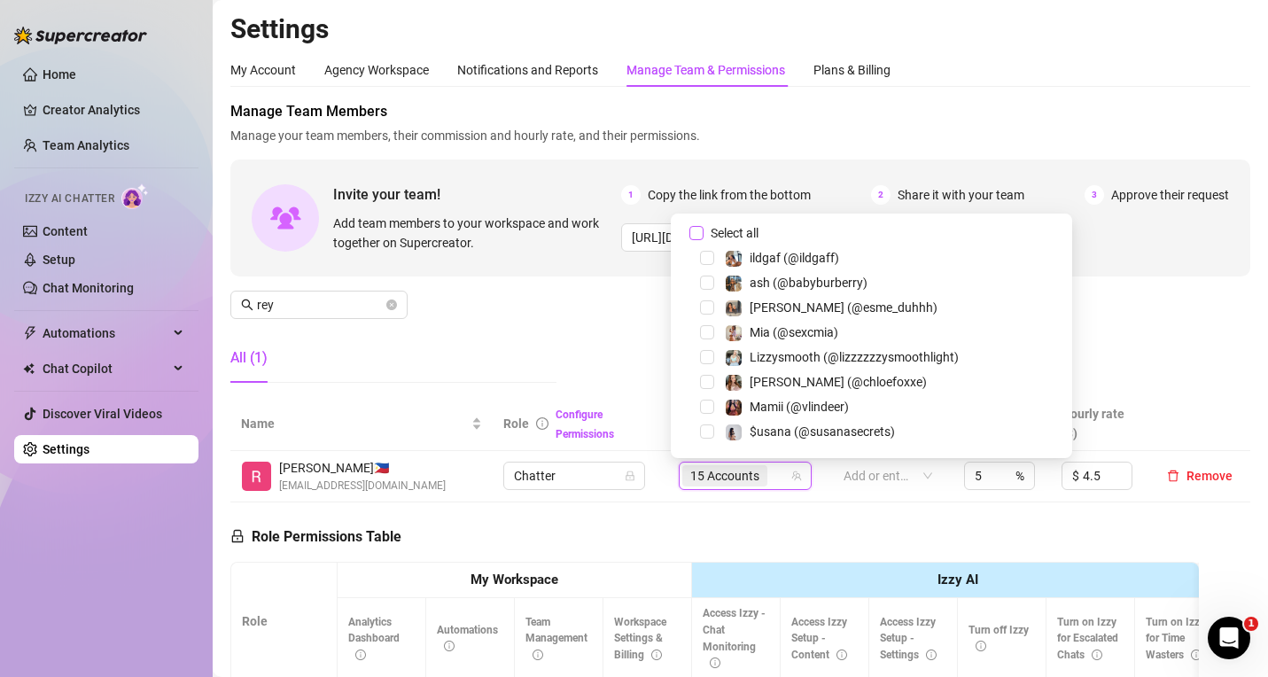
click at [694, 237] on input "Select all" at bounding box center [696, 233] width 14 height 14
checkbox input "true"
drag, startPoint x: 290, startPoint y: 306, endPoint x: 198, endPoint y: 291, distance: 92.5
click at [200, 297] on div "Home Creator Analytics Team Analytics Izzy AI Chatter Content Setup Chat Monito…" at bounding box center [634, 338] width 1268 height 677
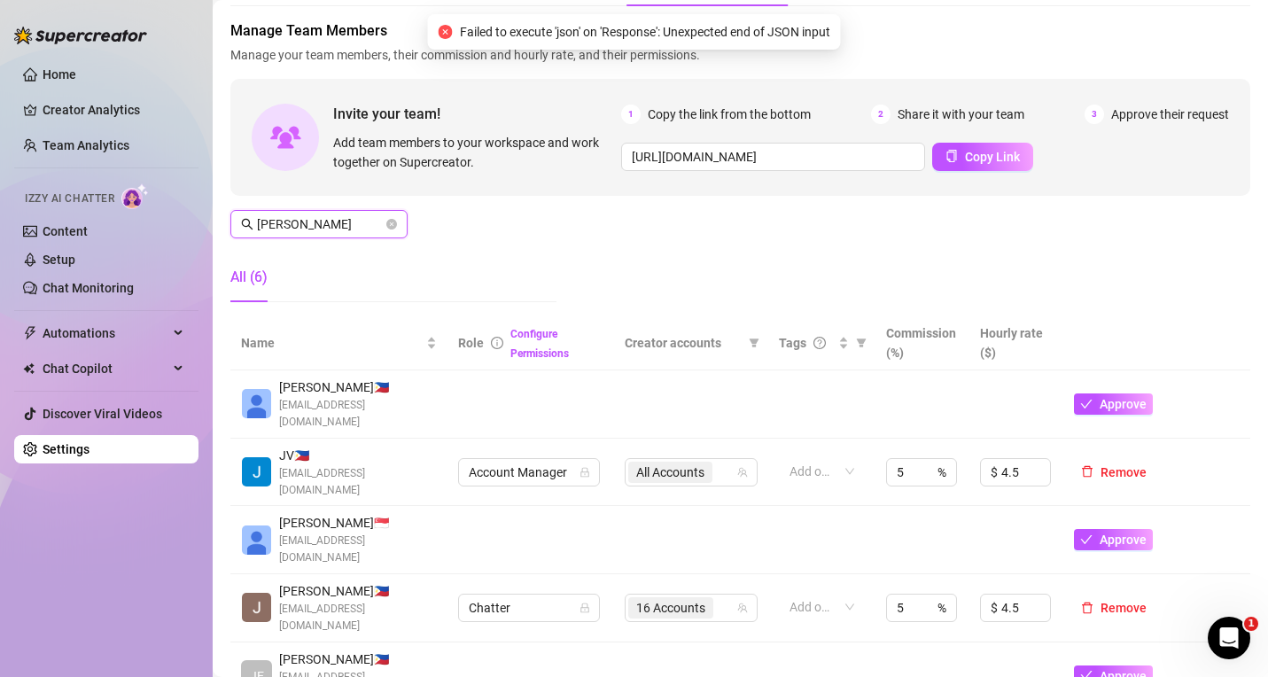
scroll to position [177, 0]
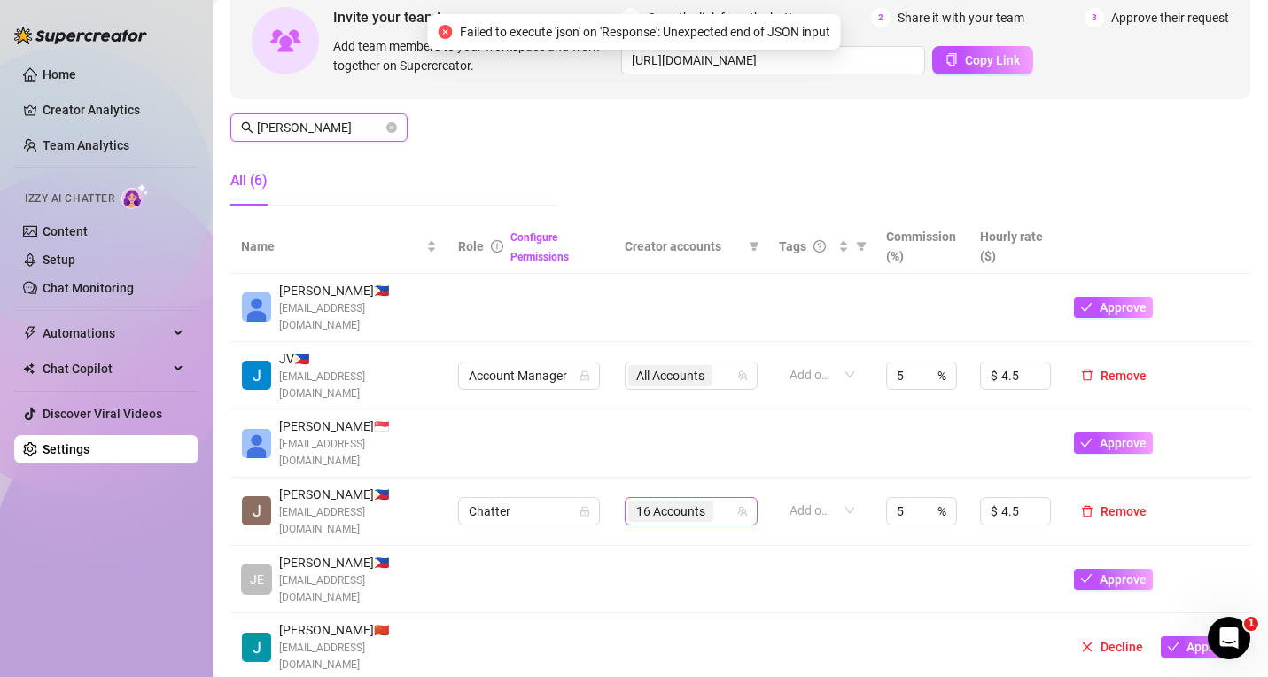
click at [706, 503] on div "16 Accounts" at bounding box center [672, 511] width 89 height 25
type input "[PERSON_NAME]"
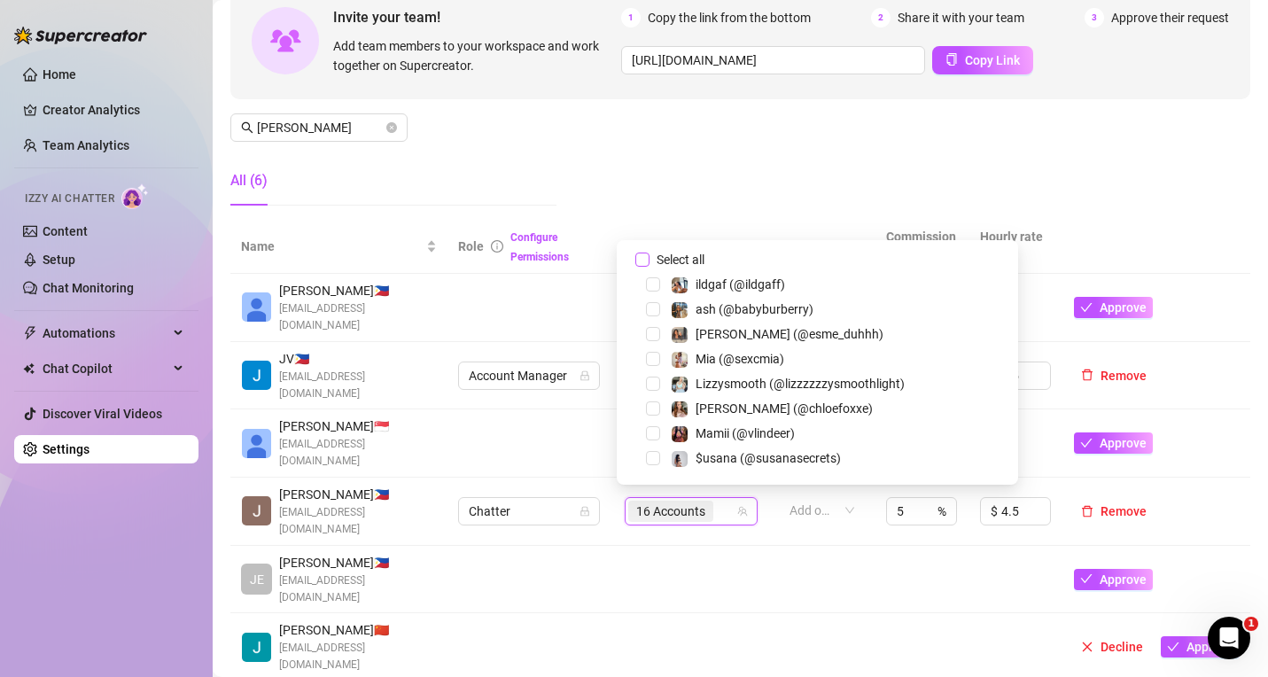
click at [638, 258] on input "Select all" at bounding box center [642, 260] width 14 height 14
checkbox input "true"
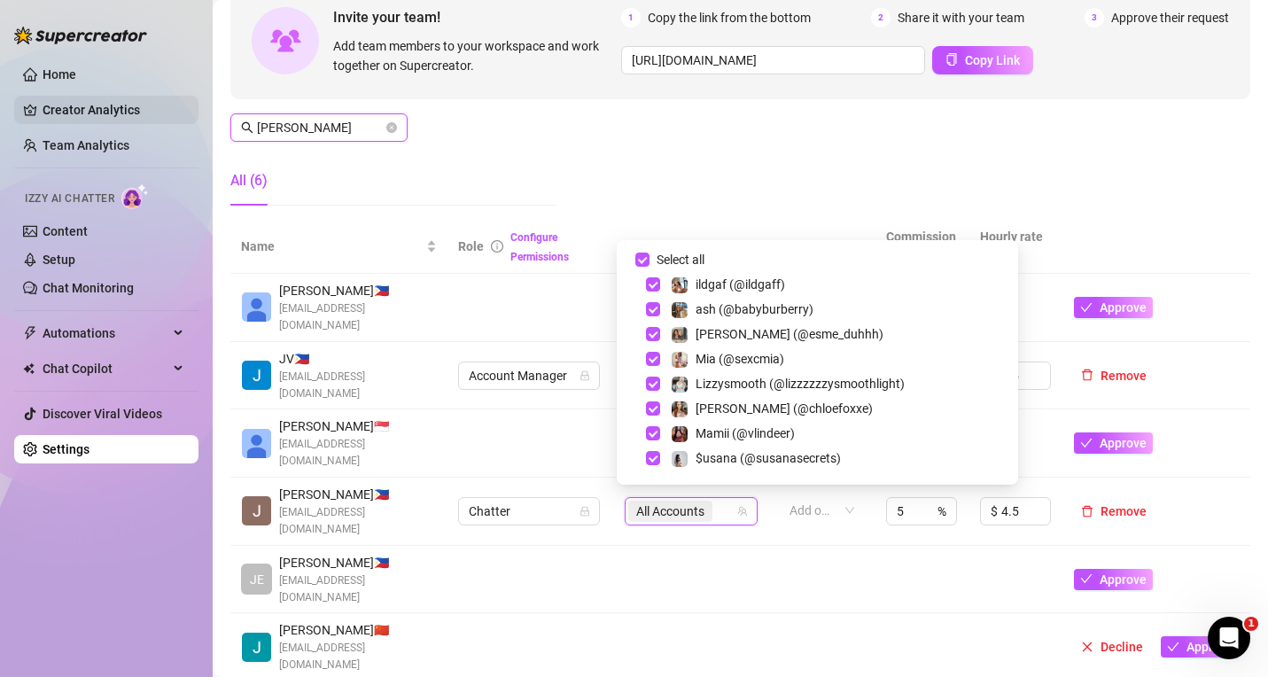
drag, startPoint x: 328, startPoint y: 128, endPoint x: 141, endPoint y: 111, distance: 187.8
click at [141, 111] on div "Home Creator Analytics Team Analytics Izzy AI Chatter Content Setup Chat Monito…" at bounding box center [634, 338] width 1268 height 677
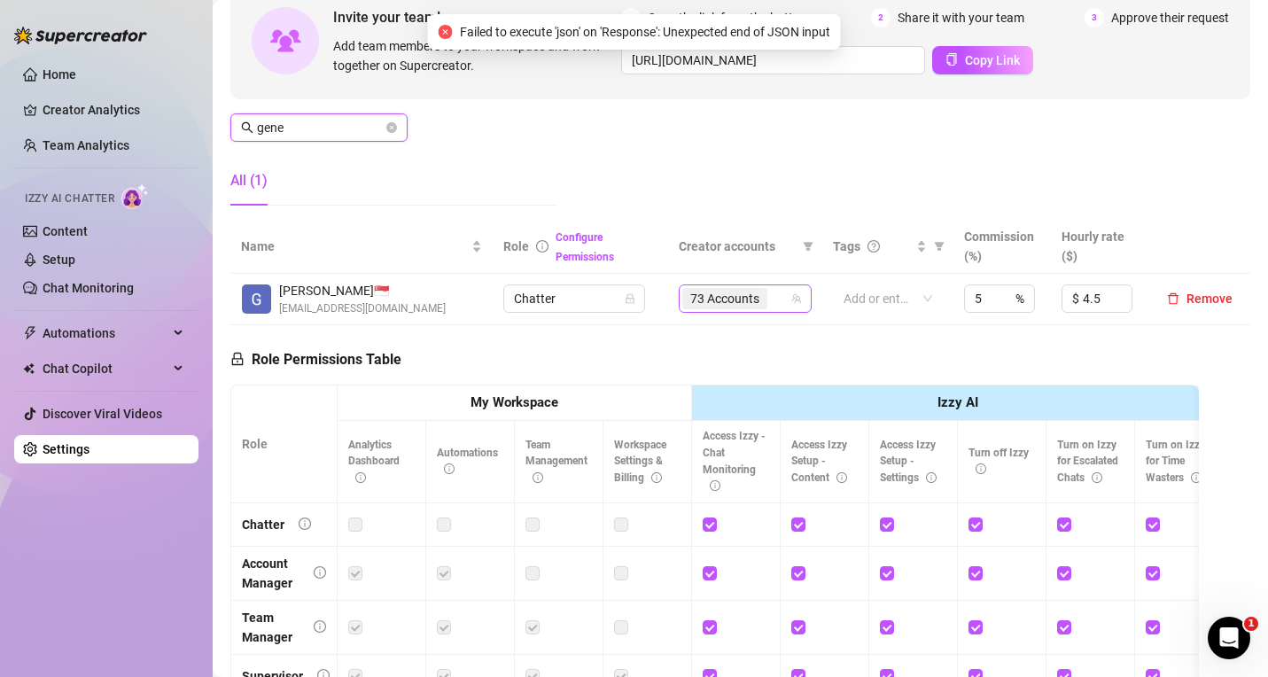
click at [762, 297] on div "73 Accounts" at bounding box center [726, 298] width 89 height 25
type input "gene"
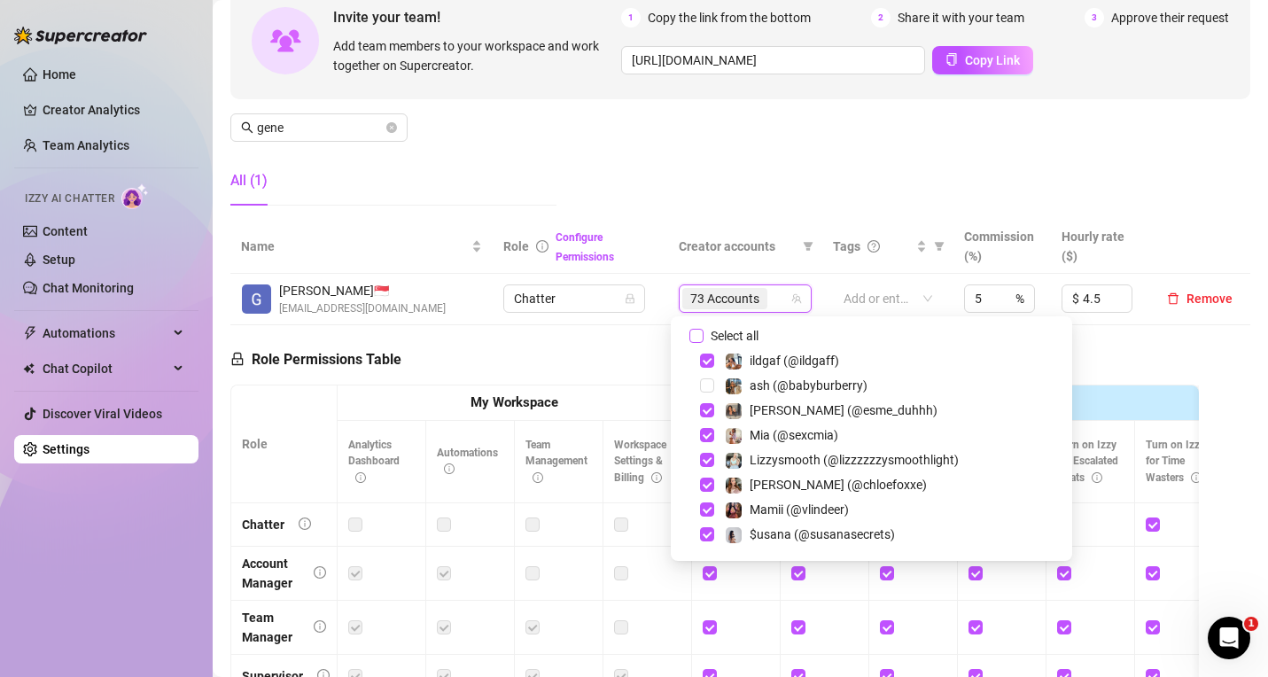
click at [699, 330] on input "Select all" at bounding box center [696, 336] width 14 height 14
checkbox input "true"
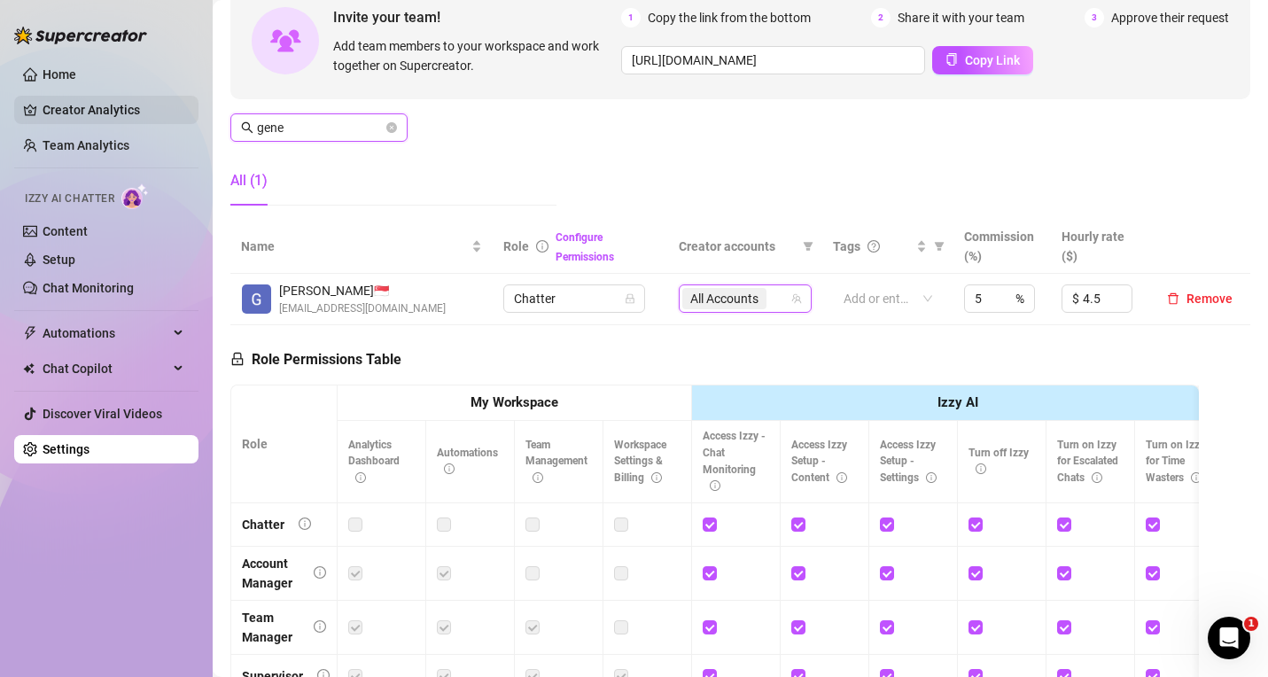
drag, startPoint x: 324, startPoint y: 128, endPoint x: 144, endPoint y: 119, distance: 180.1
click at [144, 119] on div "Home Creator Analytics Team Analytics Izzy AI Chatter Content Setup Chat Monito…" at bounding box center [634, 338] width 1268 height 677
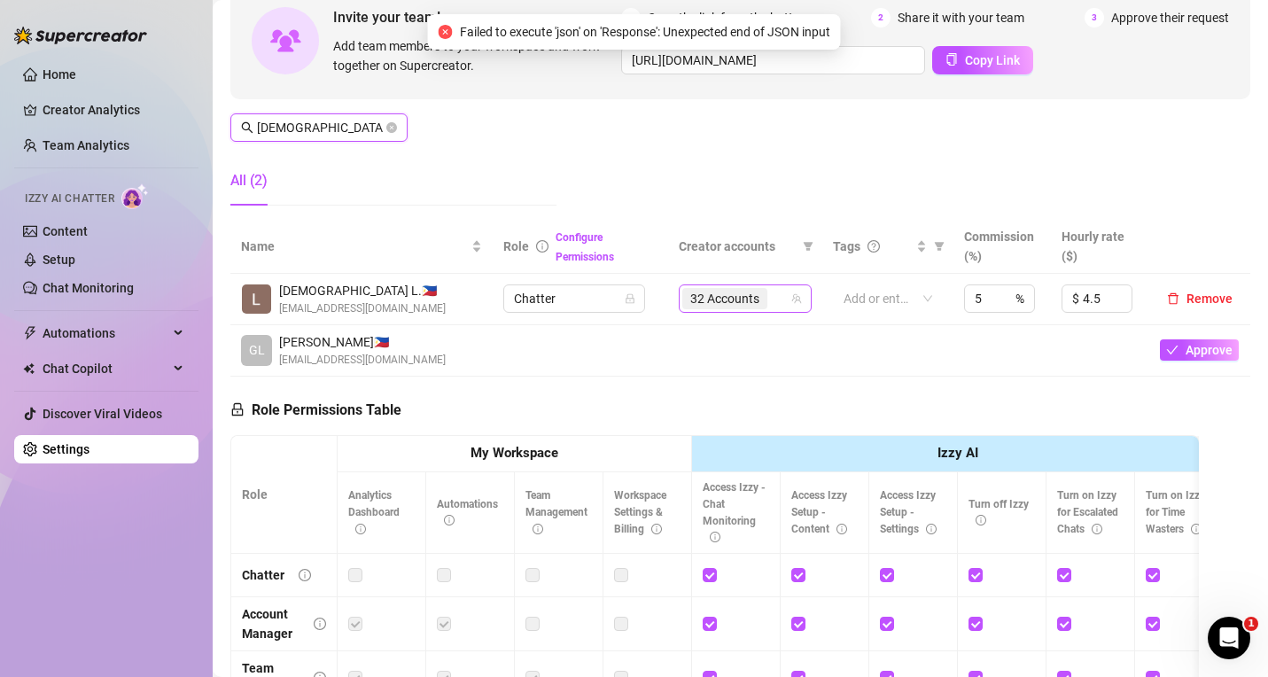
click at [791, 300] on icon "team" at bounding box center [796, 298] width 11 height 11
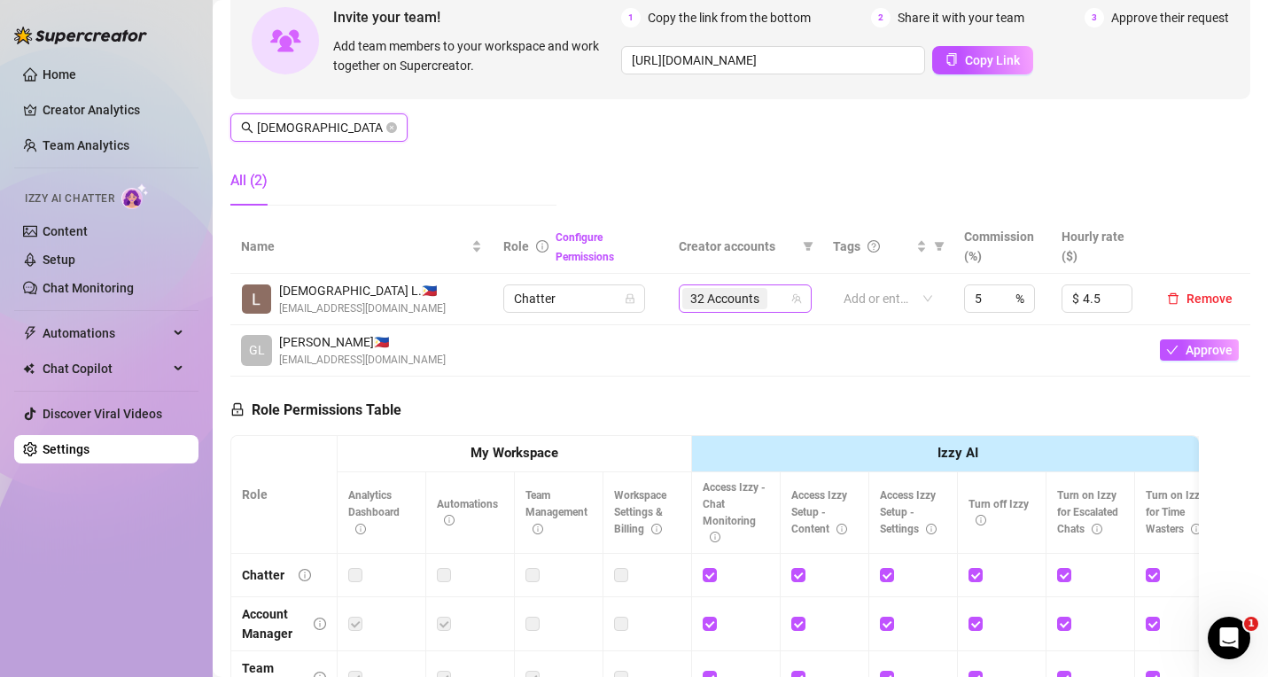
click at [771, 296] on div "32 Accounts" at bounding box center [735, 298] width 107 height 25
type input "[DEMOGRAPHIC_DATA]"
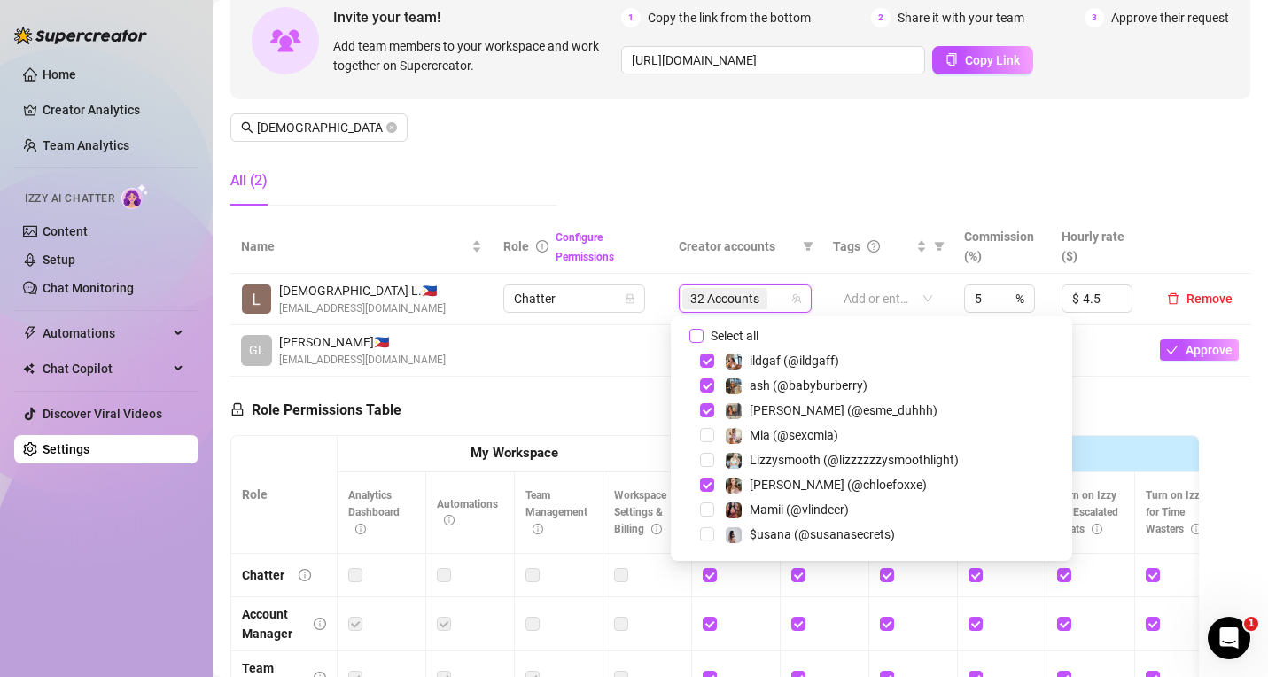
click at [732, 331] on span "Select all" at bounding box center [735, 335] width 62 height 19
click at [704, 331] on input "Select all" at bounding box center [696, 336] width 14 height 14
checkbox input "true"
click at [729, 205] on div "Manage Team Members Manage your team members, their commission and hourly rate,…" at bounding box center [740, 72] width 1020 height 296
